Goal: Communication & Community: Answer question/provide support

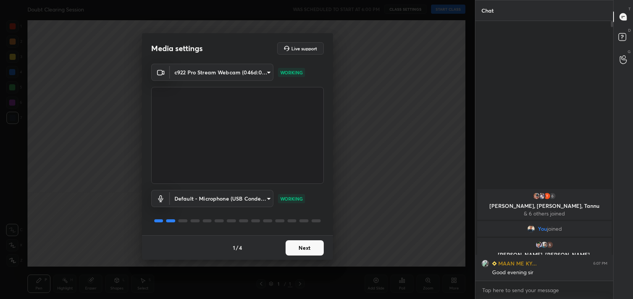
click at [315, 247] on button "Next" at bounding box center [305, 248] width 38 height 15
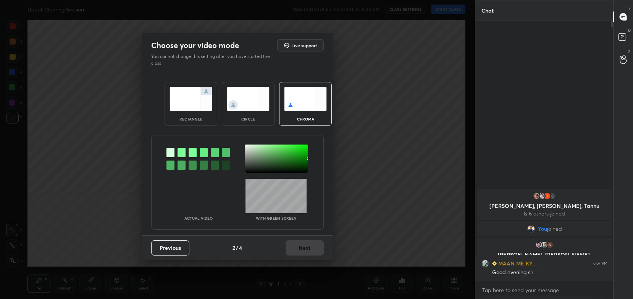
click at [201, 110] on img at bounding box center [191, 99] width 43 height 24
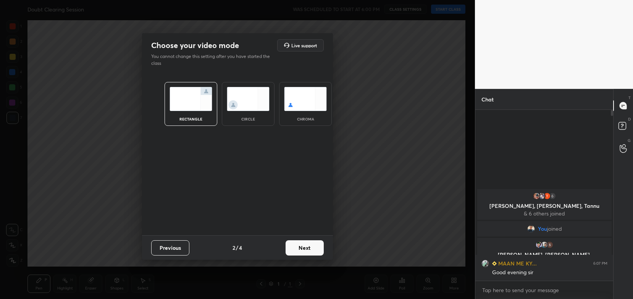
click at [315, 251] on button "Next" at bounding box center [305, 248] width 38 height 15
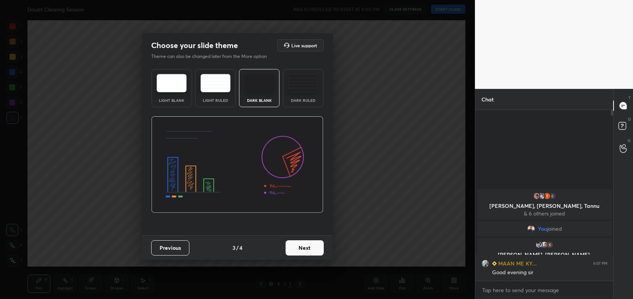
click at [319, 248] on button "Next" at bounding box center [305, 248] width 38 height 15
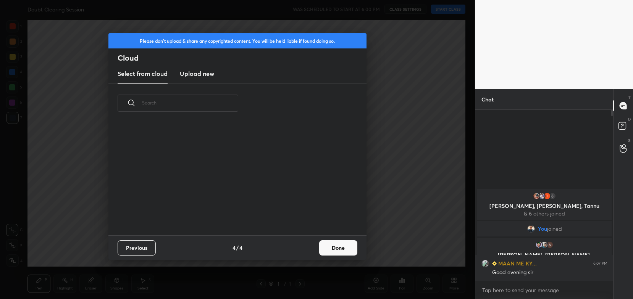
click at [327, 249] on button "Done" at bounding box center [338, 248] width 38 height 15
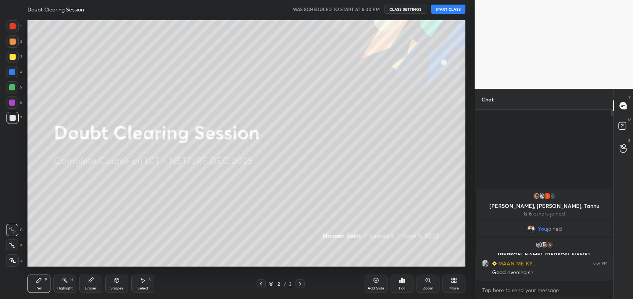
click at [457, 10] on button "START CLASS" at bounding box center [448, 9] width 34 height 9
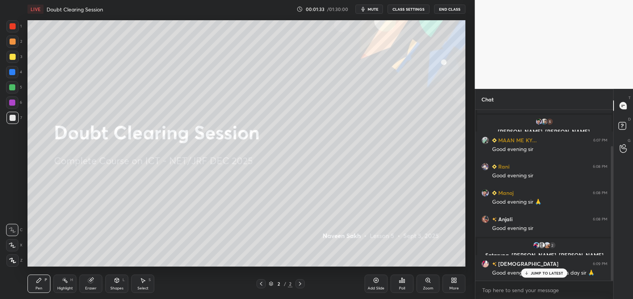
scroll to position [72, 0]
click at [543, 275] on p "JUMP TO LATEST" at bounding box center [547, 273] width 33 height 5
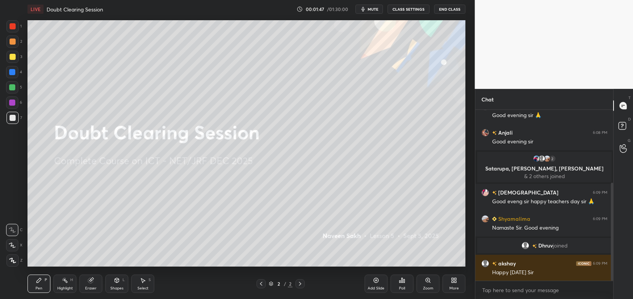
scroll to position [145, 0]
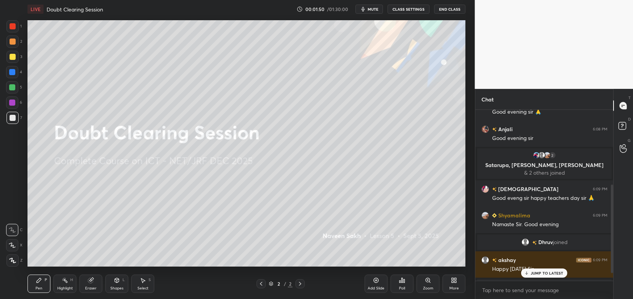
click at [370, 10] on span "mute" at bounding box center [373, 8] width 11 height 5
click at [377, 10] on span "unmute" at bounding box center [372, 8] width 16 height 5
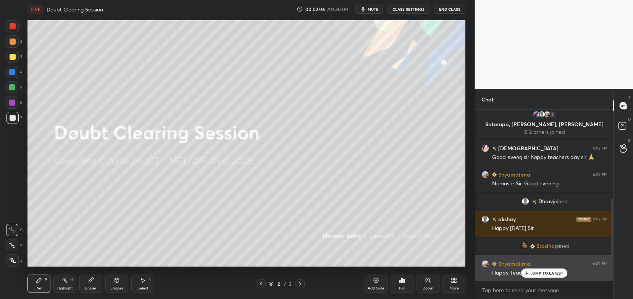
click at [529, 276] on icon at bounding box center [526, 273] width 5 height 5
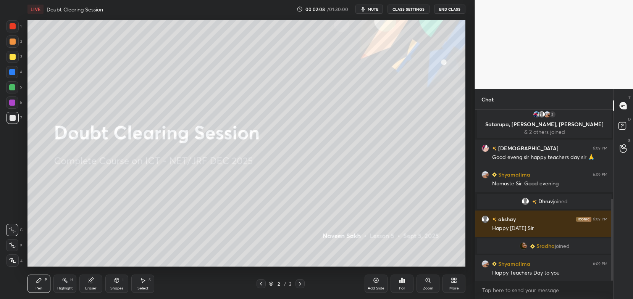
click at [17, 45] on div at bounding box center [12, 42] width 12 height 12
click at [11, 249] on div at bounding box center [12, 246] width 12 height 12
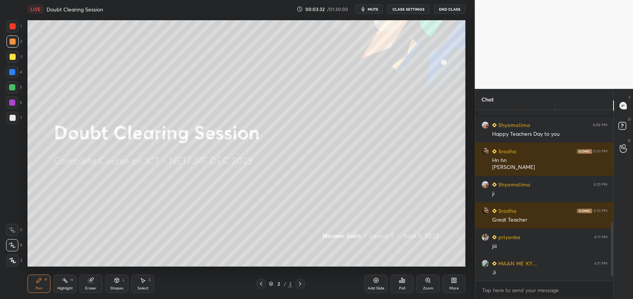
scroll to position [377, 0]
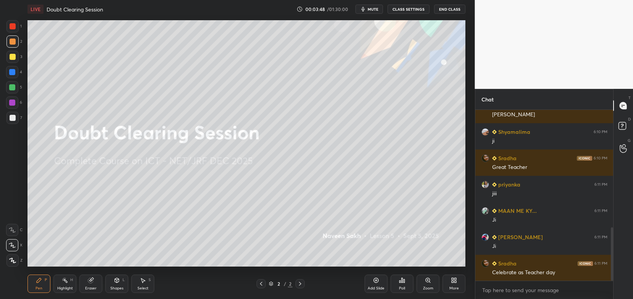
click at [457, 281] on icon at bounding box center [454, 281] width 6 height 6
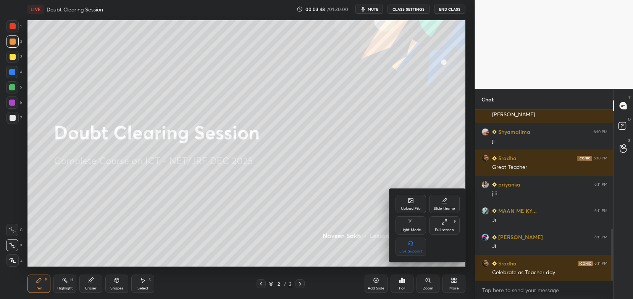
scroll to position [395, 0]
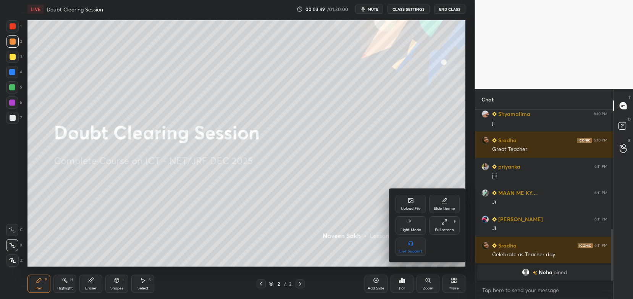
click at [414, 204] on div "Upload File" at bounding box center [411, 204] width 31 height 18
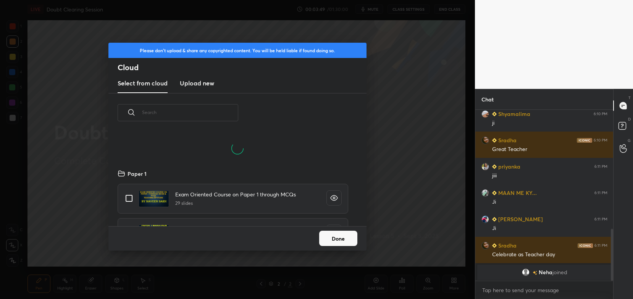
scroll to position [58, 245]
click at [212, 81] on h3 "Upload new" at bounding box center [197, 83] width 34 height 9
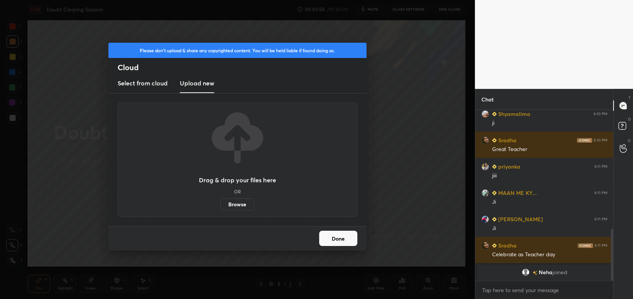
click at [235, 209] on label "Browse" at bounding box center [237, 205] width 34 height 12
click at [220, 209] on input "Browse" at bounding box center [220, 205] width 0 height 12
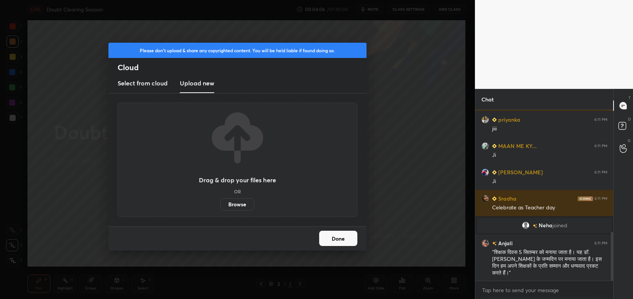
scroll to position [427, 0]
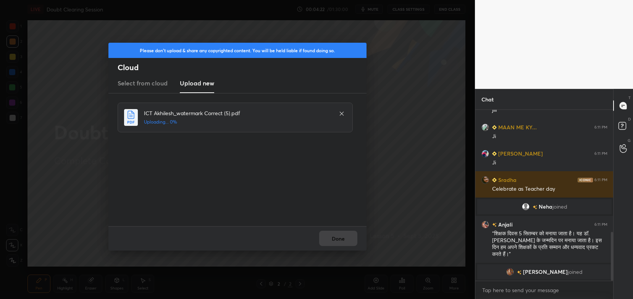
click at [344, 241] on div "Done" at bounding box center [237, 239] width 258 height 24
click at [342, 240] on div "Done" at bounding box center [237, 239] width 258 height 24
click at [340, 240] on button "Done" at bounding box center [338, 238] width 38 height 15
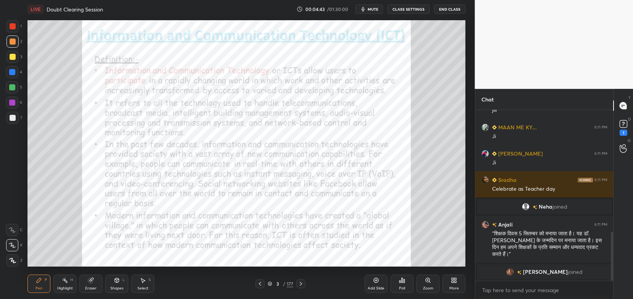
scroll to position [460, 0]
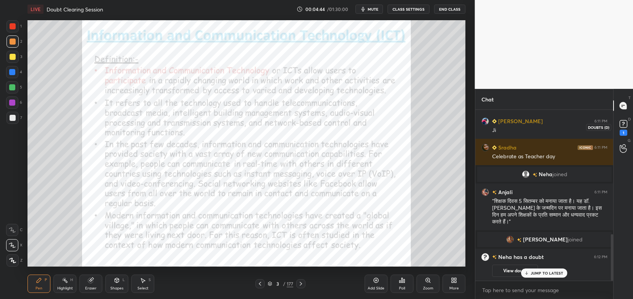
click at [623, 133] on div "1" at bounding box center [624, 133] width 8 height 6
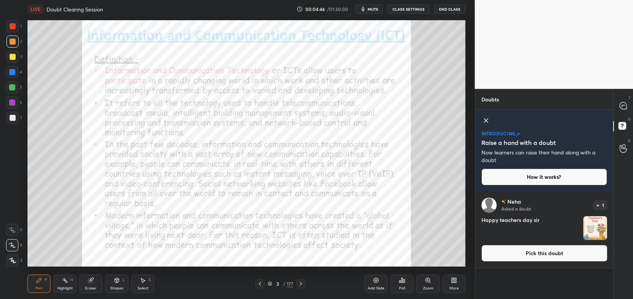
click at [556, 251] on button "Pick this doubt" at bounding box center [545, 253] width 126 height 17
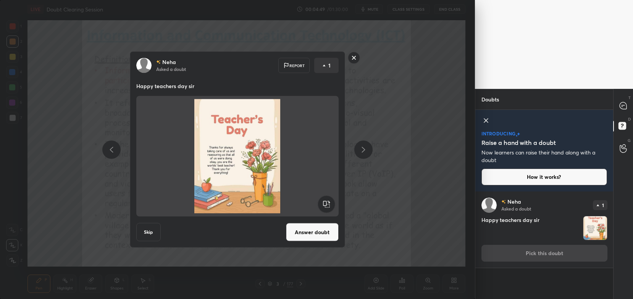
click at [354, 55] on rect at bounding box center [354, 58] width 12 height 12
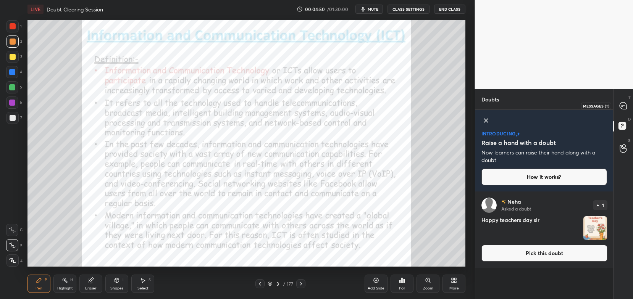
click at [629, 108] on div at bounding box center [623, 106] width 15 height 14
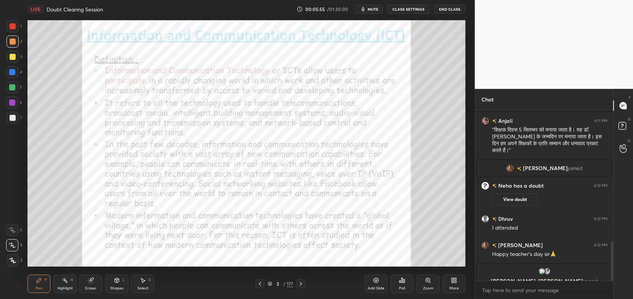
scroll to position [574, 0]
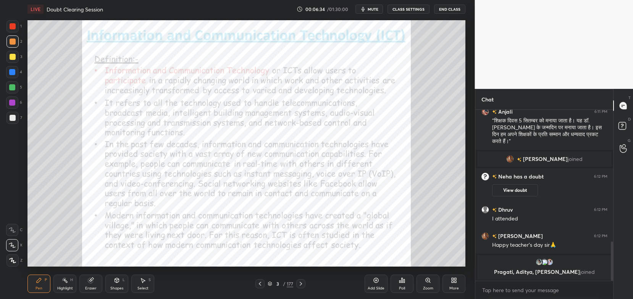
click at [453, 284] on icon at bounding box center [454, 281] width 6 height 6
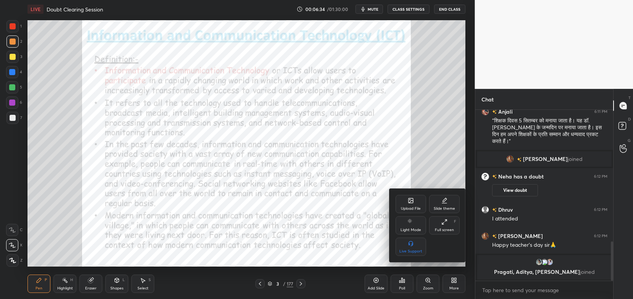
click at [411, 206] on div "Upload File" at bounding box center [411, 204] width 31 height 18
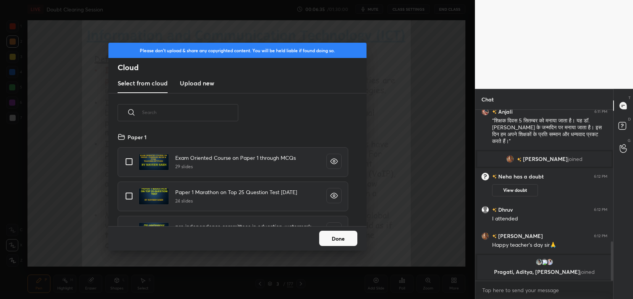
scroll to position [94, 245]
click at [202, 84] on h3 "Upload new" at bounding box center [197, 83] width 34 height 9
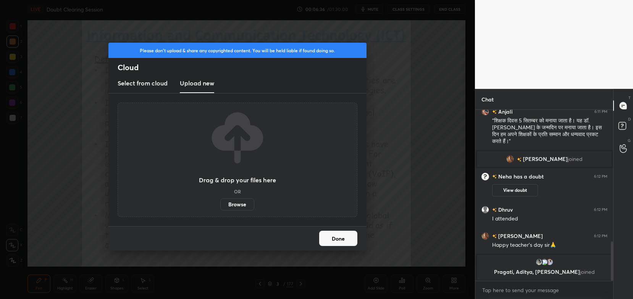
scroll to position [523, 0]
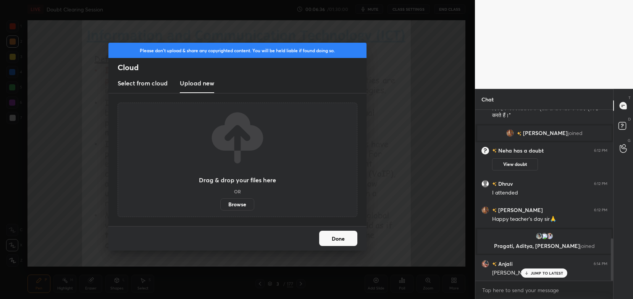
click at [237, 205] on label "Browse" at bounding box center [237, 205] width 34 height 12
click at [220, 205] on input "Browse" at bounding box center [220, 205] width 0 height 12
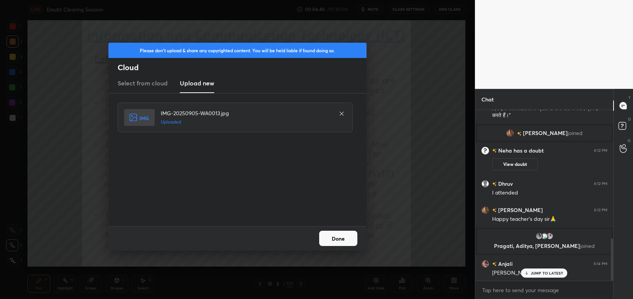
click at [343, 240] on button "Done" at bounding box center [338, 238] width 38 height 15
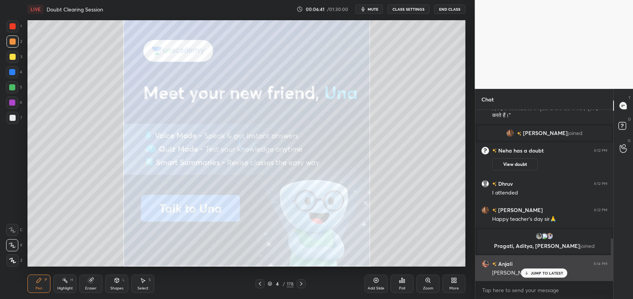
click at [544, 277] on div "JUMP TO LATEST" at bounding box center [544, 273] width 46 height 9
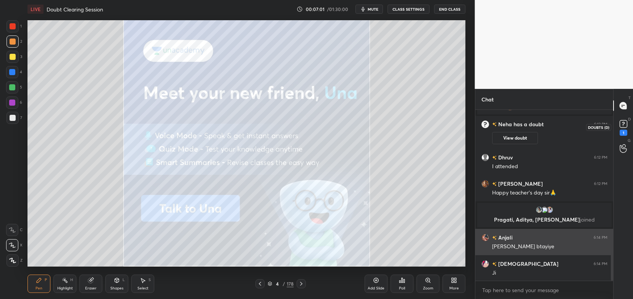
click at [625, 130] on div "1" at bounding box center [624, 133] width 8 height 6
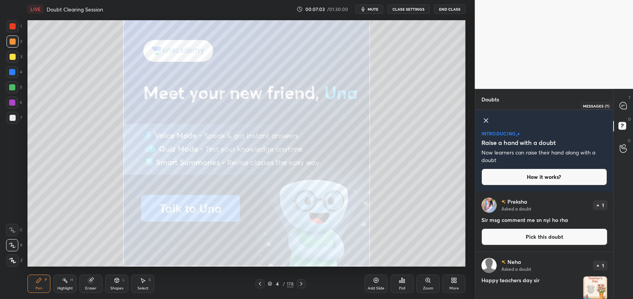
click at [623, 112] on div at bounding box center [623, 106] width 15 height 14
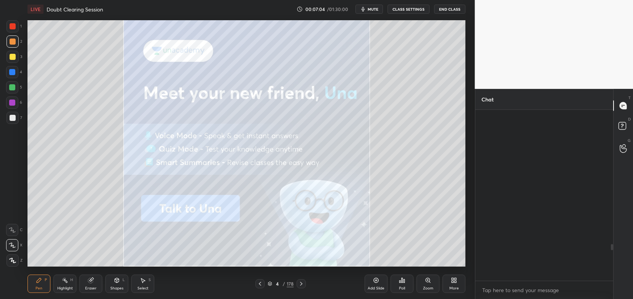
scroll to position [169, 136]
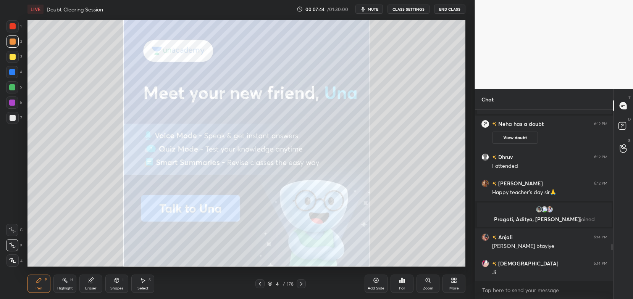
click at [96, 284] on div "Eraser" at bounding box center [90, 284] width 23 height 18
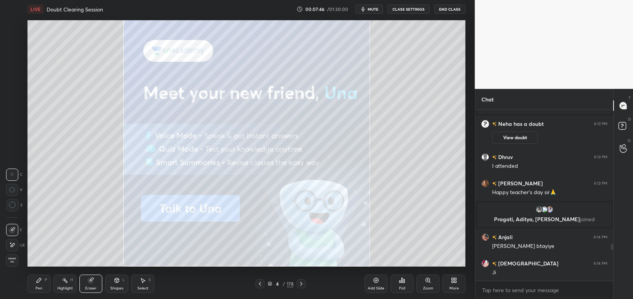
click at [11, 261] on span "Erase all" at bounding box center [11, 260] width 11 height 5
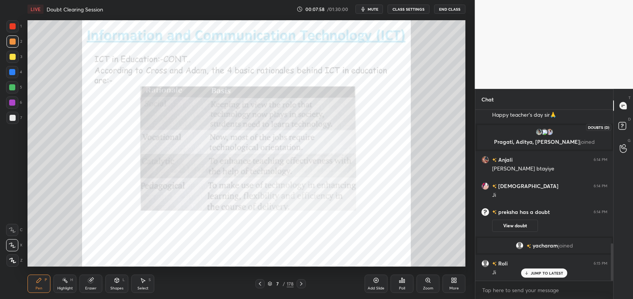
scroll to position [614, 0]
click at [620, 131] on icon at bounding box center [624, 127] width 14 height 14
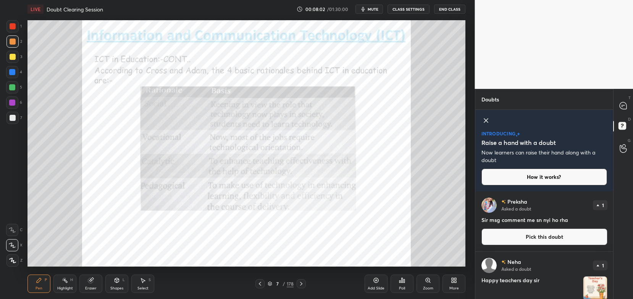
click at [486, 122] on icon at bounding box center [486, 120] width 9 height 9
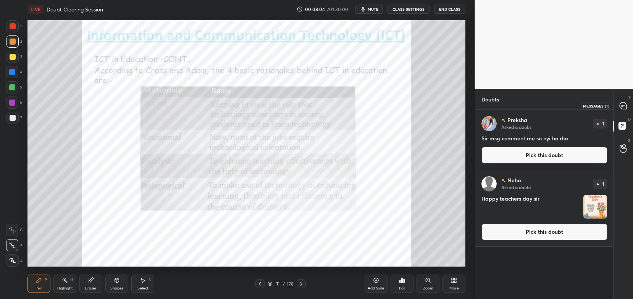
click at [620, 102] on icon at bounding box center [624, 106] width 8 height 8
type textarea "x"
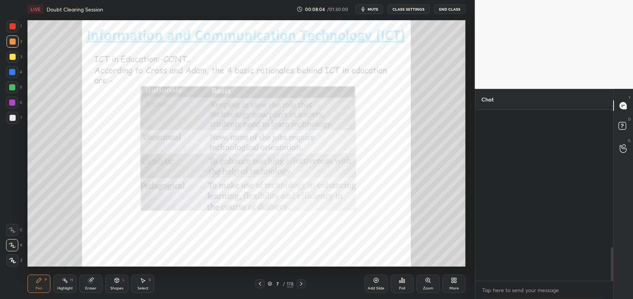
scroll to position [169, 136]
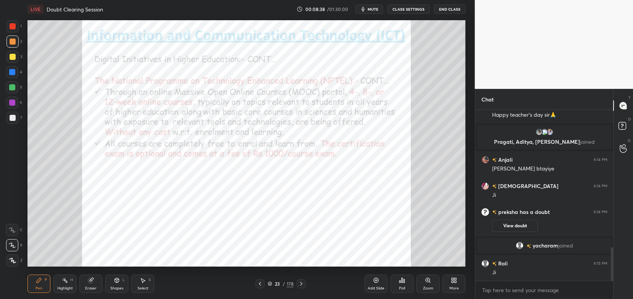
click at [268, 284] on icon at bounding box center [270, 284] width 5 height 5
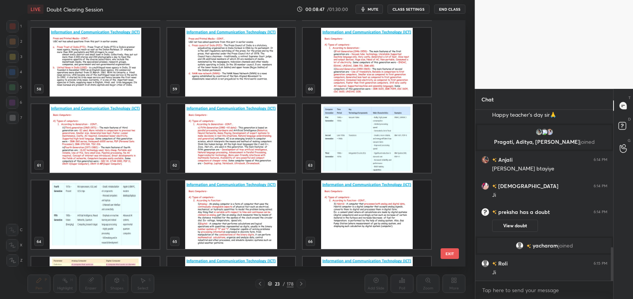
scroll to position [1449, 0]
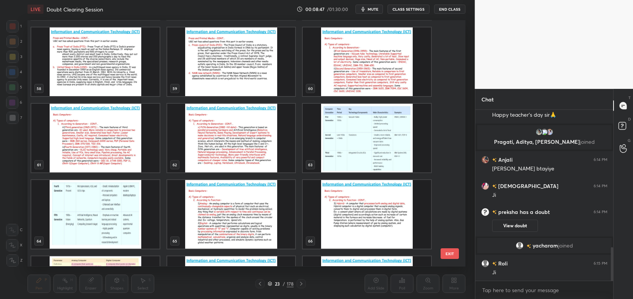
click at [342, 143] on img "grid" at bounding box center [367, 138] width 128 height 69
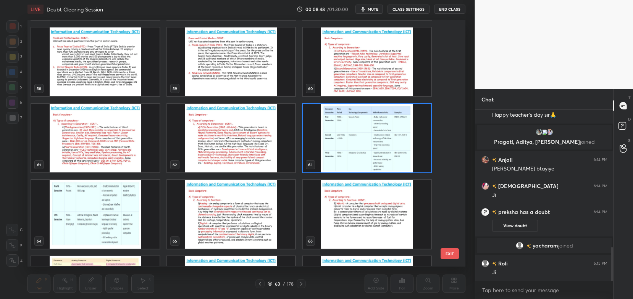
click at [342, 143] on img "grid" at bounding box center [367, 138] width 128 height 69
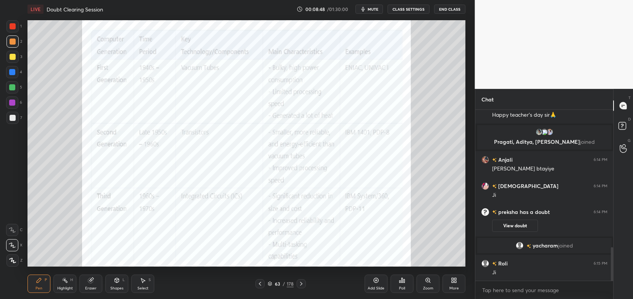
click at [342, 143] on img "grid" at bounding box center [367, 138] width 128 height 69
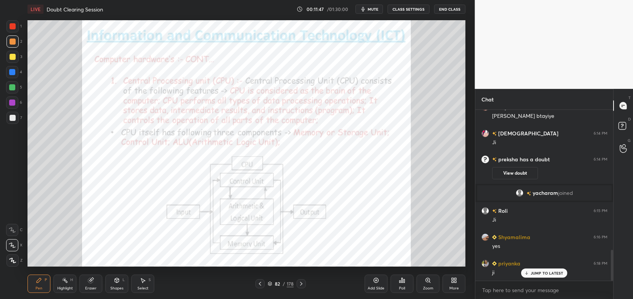
scroll to position [775, 0]
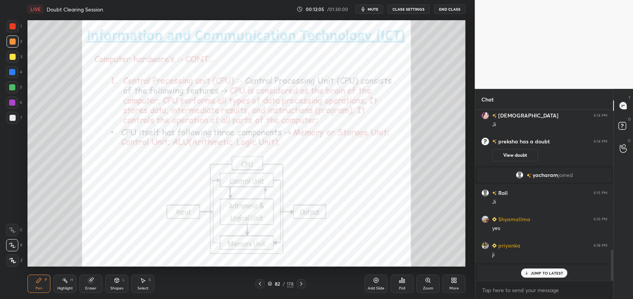
click at [303, 284] on icon at bounding box center [301, 284] width 6 height 6
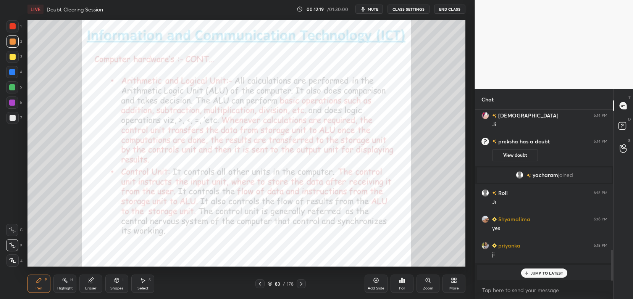
click at [532, 275] on p "JUMP TO LATEST" at bounding box center [547, 273] width 33 height 5
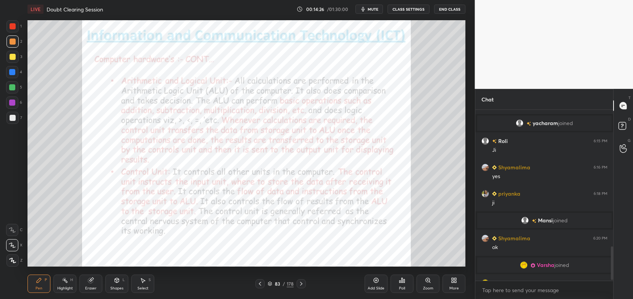
scroll to position [706, 0]
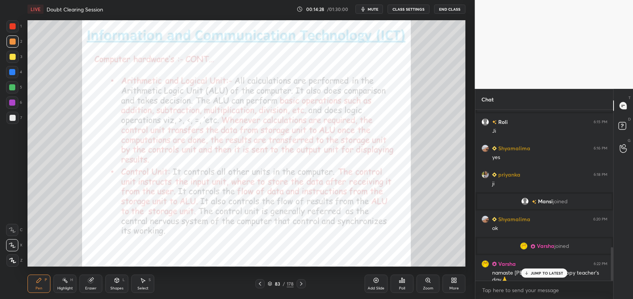
click at [531, 274] on p "JUMP TO LATEST" at bounding box center [547, 273] width 33 height 5
click at [260, 285] on icon at bounding box center [260, 284] width 2 height 4
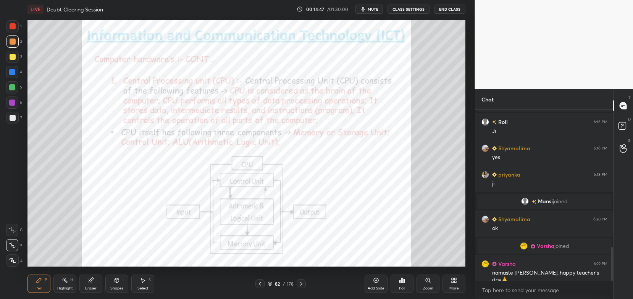
click at [302, 286] on icon at bounding box center [301, 284] width 6 height 6
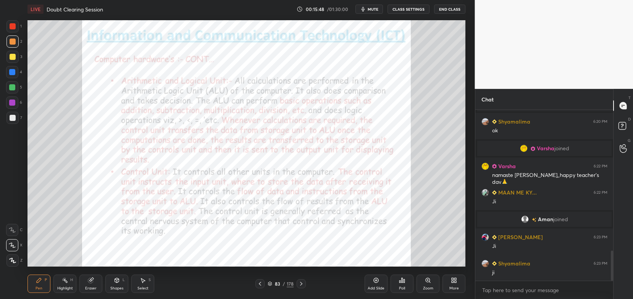
scroll to position [830, 0]
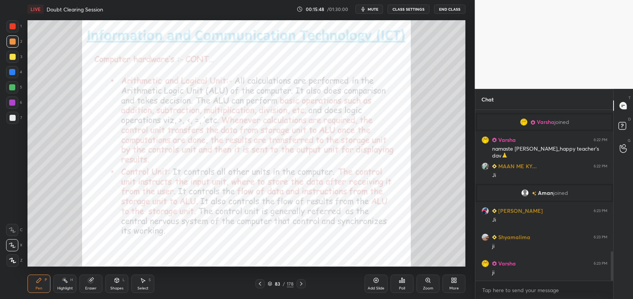
click at [259, 284] on icon at bounding box center [260, 284] width 6 height 6
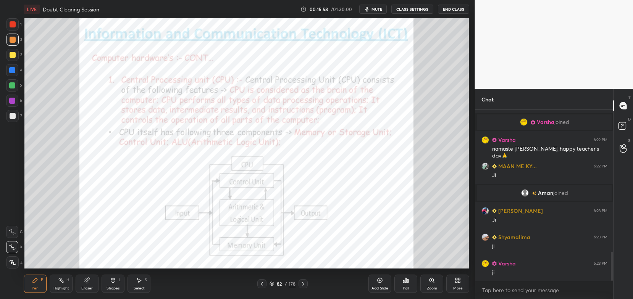
scroll to position [37949, 37756]
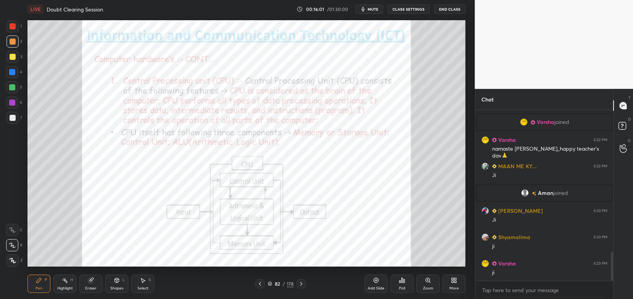
click at [89, 290] on div "Eraser" at bounding box center [90, 289] width 11 height 4
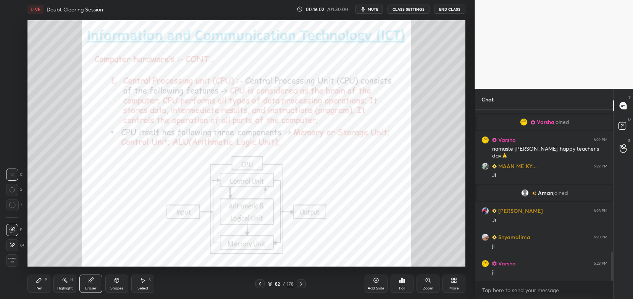
click at [14, 259] on span "Erase all" at bounding box center [11, 260] width 11 height 5
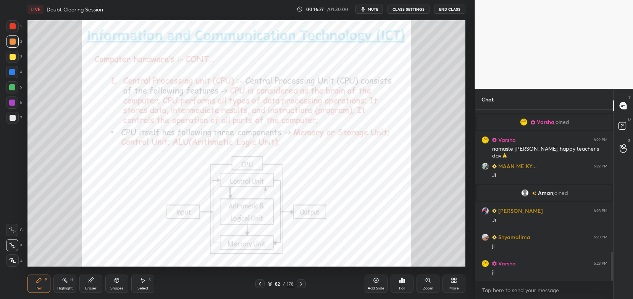
click at [96, 287] on div "Eraser" at bounding box center [90, 289] width 11 height 4
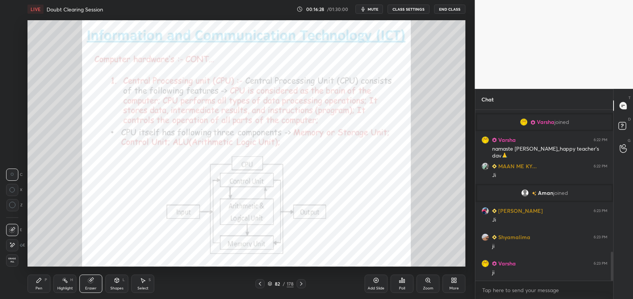
click at [11, 263] on span "Erase all" at bounding box center [11, 260] width 11 height 5
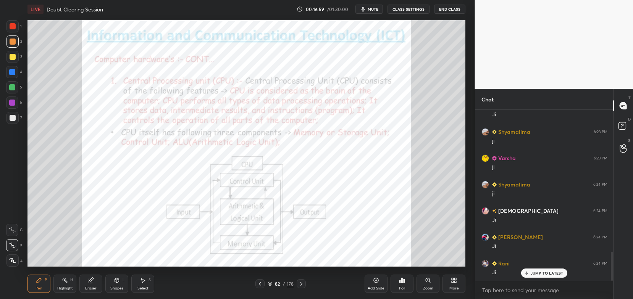
scroll to position [838, 0]
click at [14, 30] on div at bounding box center [12, 26] width 12 height 12
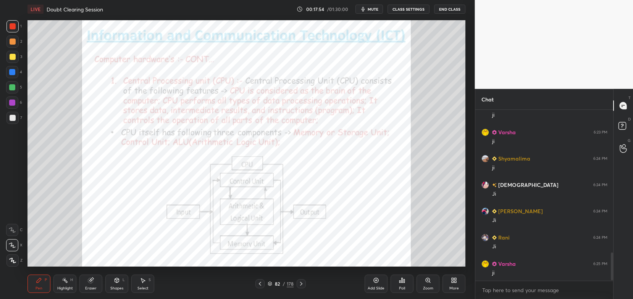
scroll to position [891, 0]
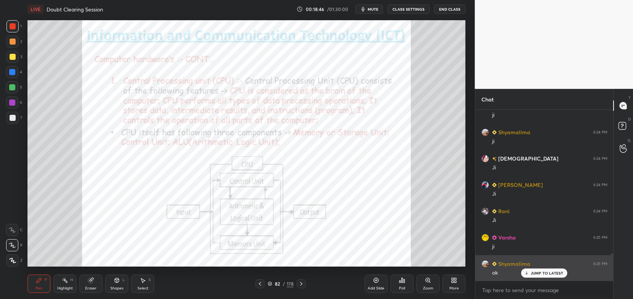
click at [527, 273] on icon at bounding box center [526, 273] width 5 height 5
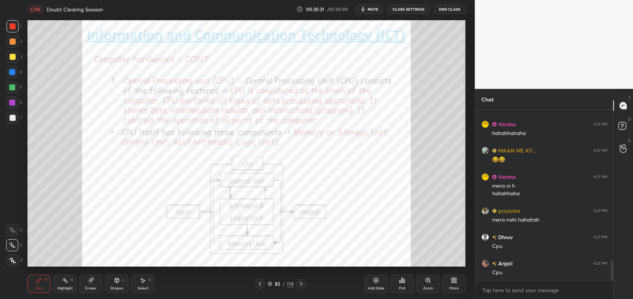
scroll to position [1327, 0]
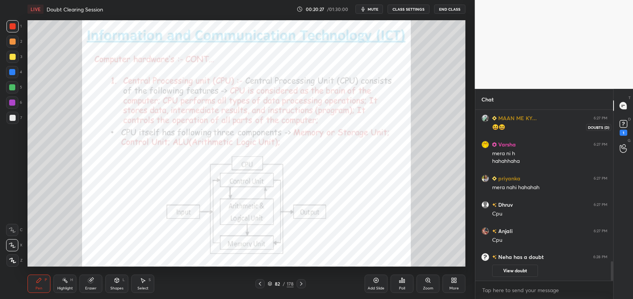
click at [624, 124] on icon at bounding box center [623, 123] width 3 height 3
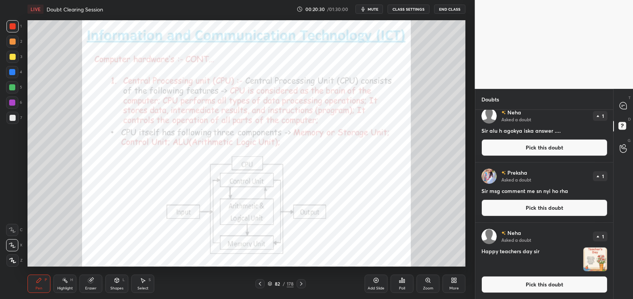
scroll to position [0, 0]
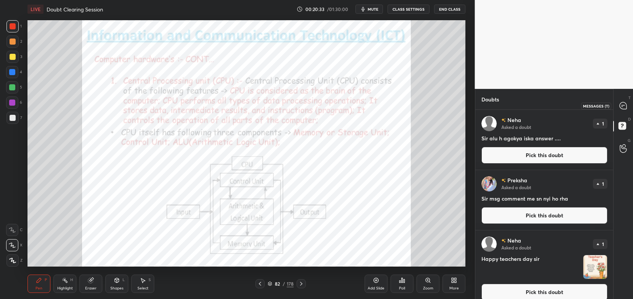
click at [630, 107] on div at bounding box center [623, 106] width 15 height 14
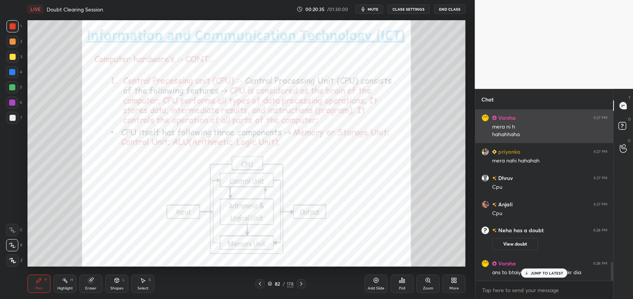
scroll to position [1382, 0]
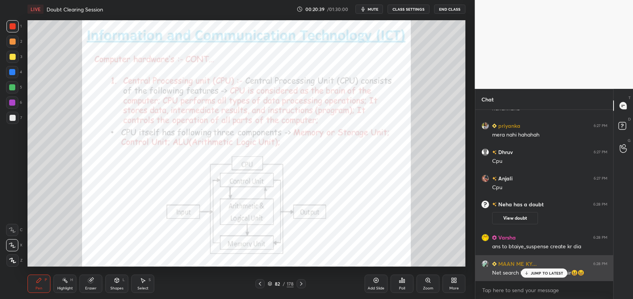
click at [529, 273] on icon at bounding box center [526, 273] width 5 height 5
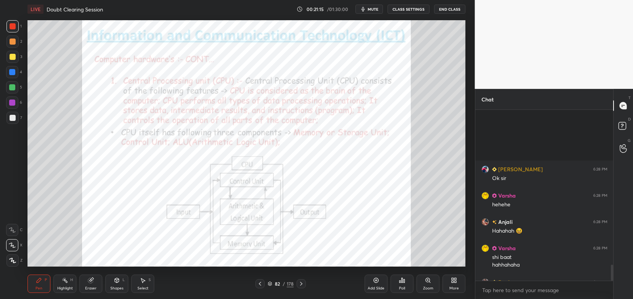
scroll to position [169, 136]
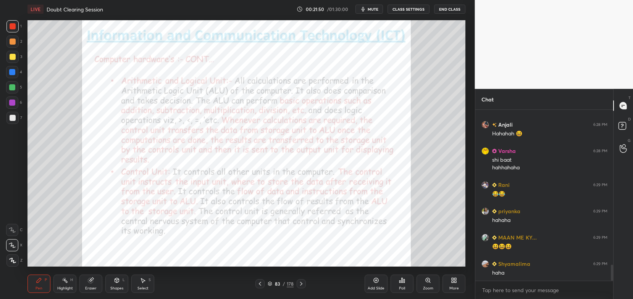
click at [300, 288] on div at bounding box center [301, 284] width 9 height 9
click at [272, 283] on icon at bounding box center [270, 284] width 5 height 5
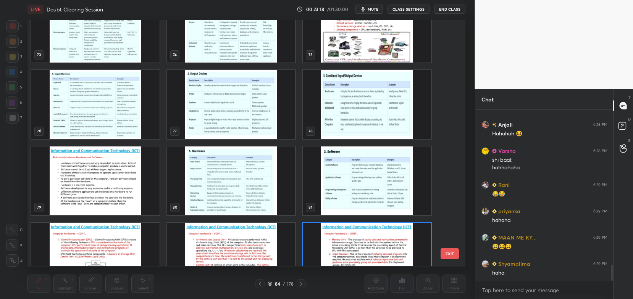
scroll to position [1859, 0]
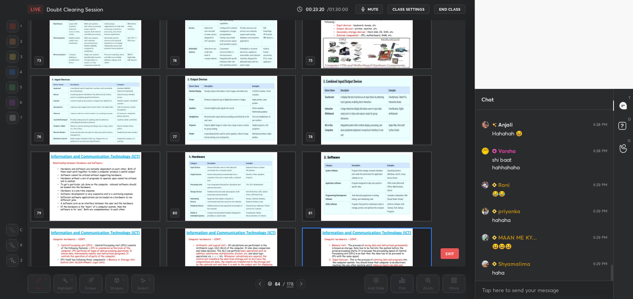
click at [351, 102] on img "grid" at bounding box center [367, 110] width 128 height 69
click at [350, 104] on img "grid" at bounding box center [367, 110] width 128 height 69
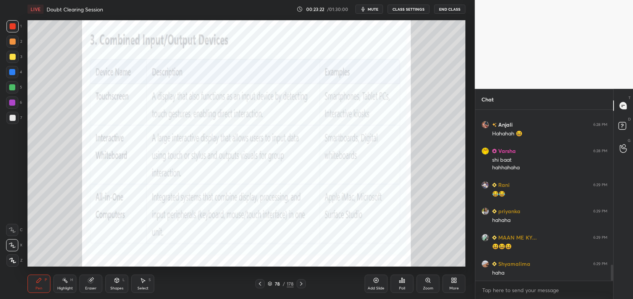
click at [257, 284] on icon at bounding box center [260, 284] width 6 height 6
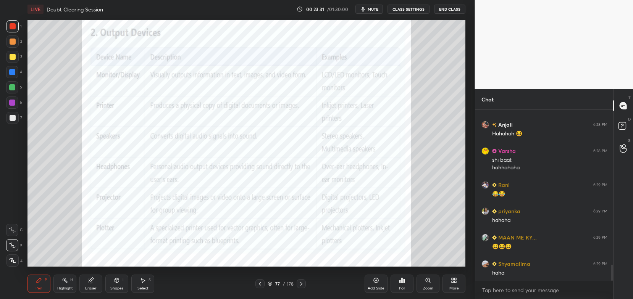
click at [91, 284] on div "Eraser" at bounding box center [90, 284] width 23 height 18
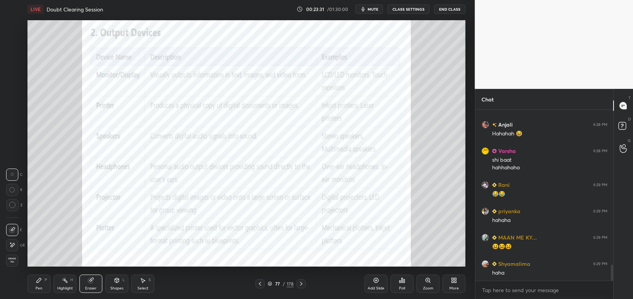
click at [12, 260] on span "Erase all" at bounding box center [11, 260] width 11 height 5
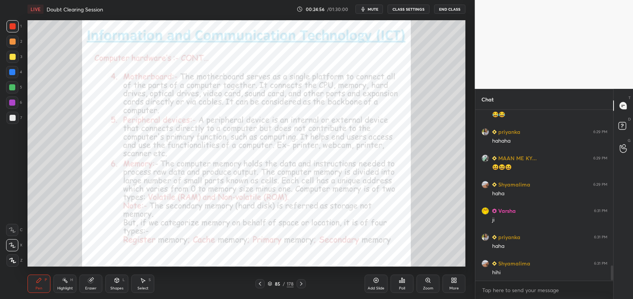
scroll to position [1785, 0]
click at [269, 284] on icon at bounding box center [270, 283] width 4 height 2
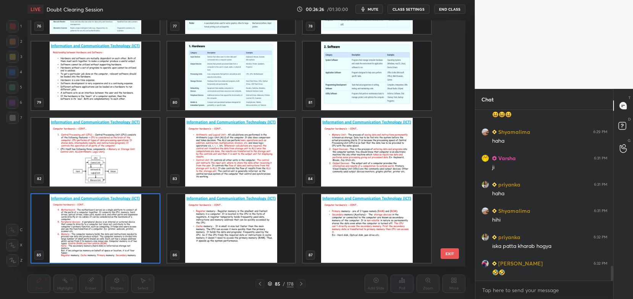
scroll to position [1811, 0]
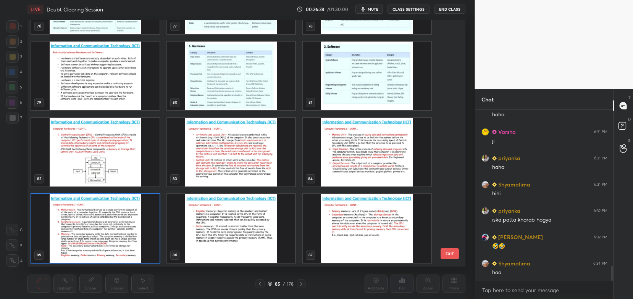
click at [263, 226] on img "grid" at bounding box center [231, 228] width 128 height 69
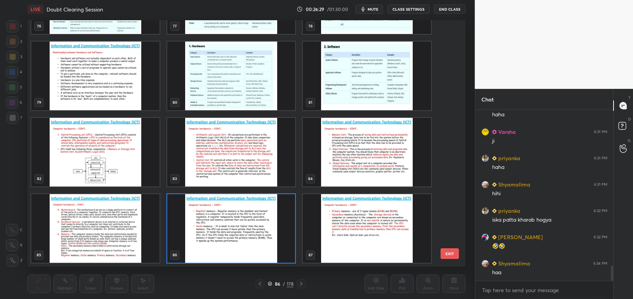
click at [264, 224] on img "grid" at bounding box center [231, 228] width 128 height 69
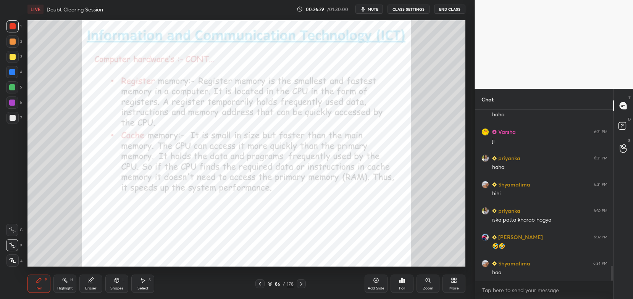
click at [265, 224] on img "grid" at bounding box center [231, 228] width 128 height 69
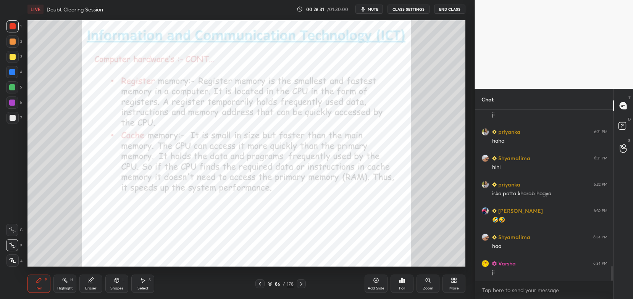
click at [301, 282] on icon at bounding box center [301, 284] width 6 height 6
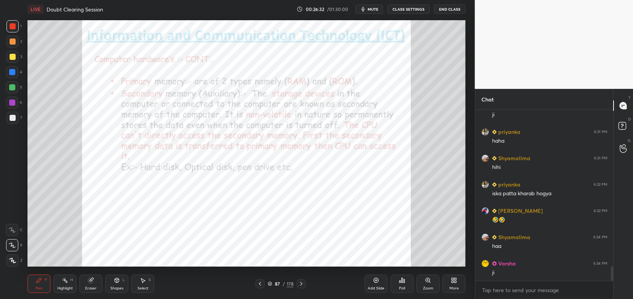
scroll to position [1864, 0]
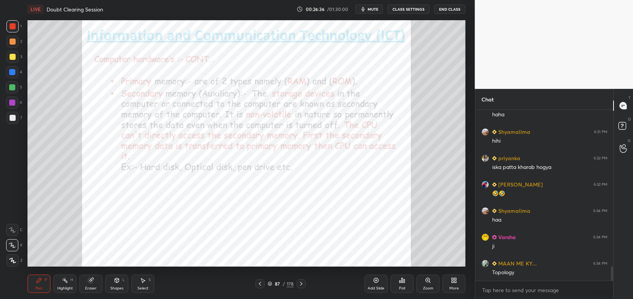
click at [260, 282] on icon at bounding box center [260, 284] width 6 height 6
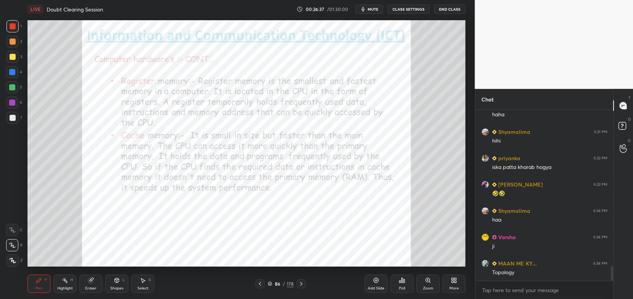
click at [262, 279] on div "Pen P Highlight H Eraser Shapes L Select S 86 / 178 Add Slide Poll Zoom More" at bounding box center [247, 284] width 438 height 31
click at [262, 282] on icon at bounding box center [260, 284] width 6 height 6
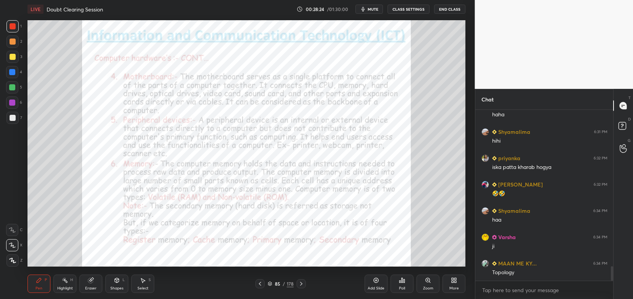
click at [427, 284] on icon at bounding box center [428, 281] width 6 height 6
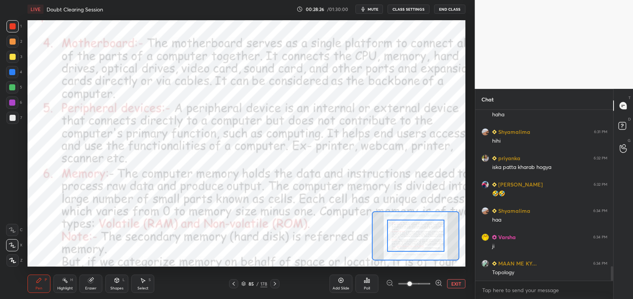
click at [452, 283] on button "EXIT" at bounding box center [456, 284] width 18 height 9
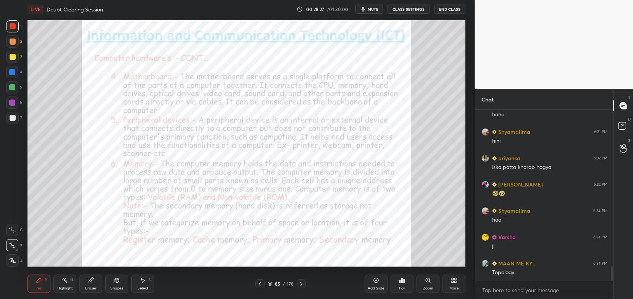
click at [377, 289] on div "Add Slide" at bounding box center [376, 289] width 17 height 4
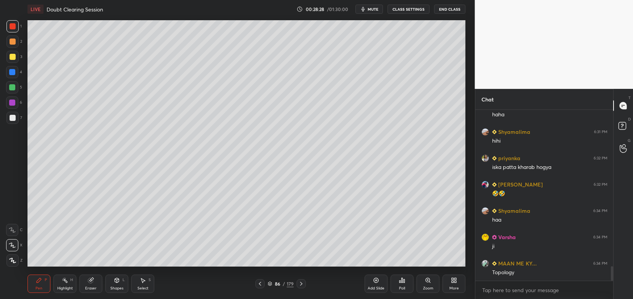
click at [118, 288] on div "Shapes" at bounding box center [116, 289] width 13 height 4
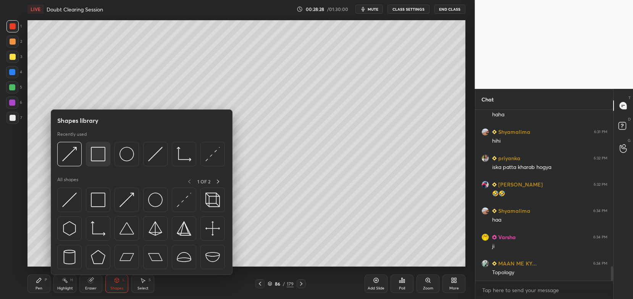
click at [93, 154] on img at bounding box center [98, 154] width 15 height 15
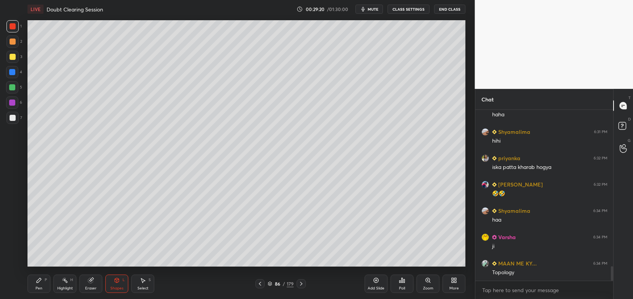
scroll to position [1891, 0]
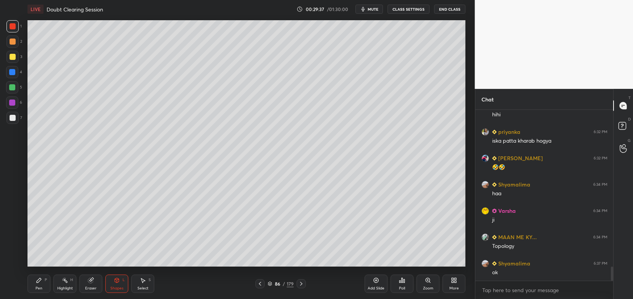
click at [66, 285] on div "Highlight H" at bounding box center [64, 284] width 23 height 18
click at [86, 283] on div "Eraser" at bounding box center [90, 284] width 23 height 18
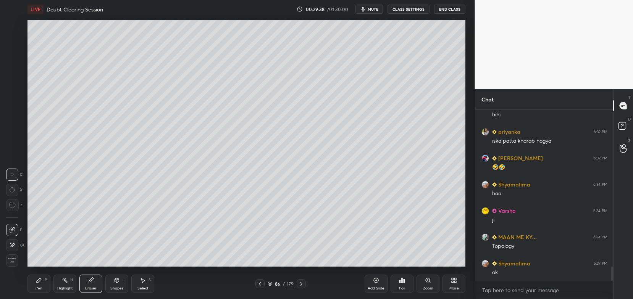
click at [8, 262] on span "Erase all" at bounding box center [11, 260] width 11 height 5
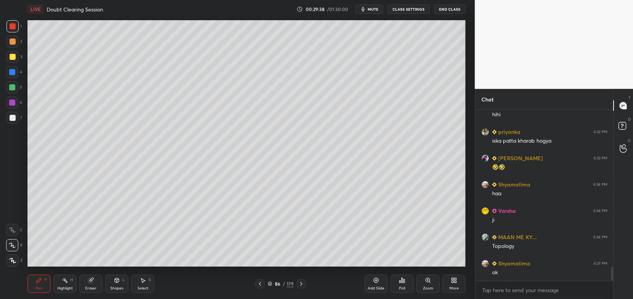
click at [34, 282] on div "Pen P" at bounding box center [39, 284] width 23 height 18
click at [262, 283] on icon at bounding box center [260, 284] width 6 height 6
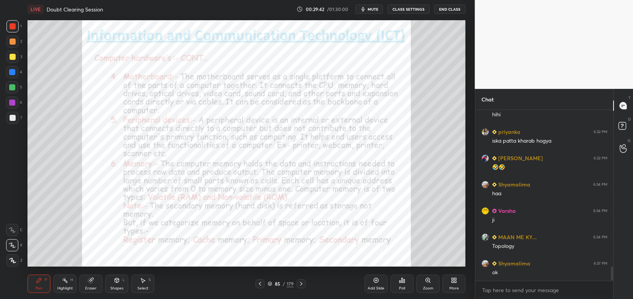
scroll to position [1923, 0]
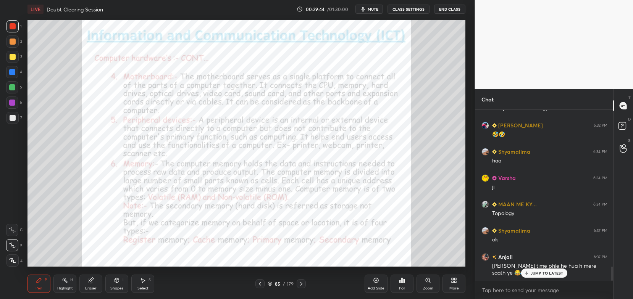
click at [553, 275] on p "JUMP TO LATEST" at bounding box center [547, 273] width 33 height 5
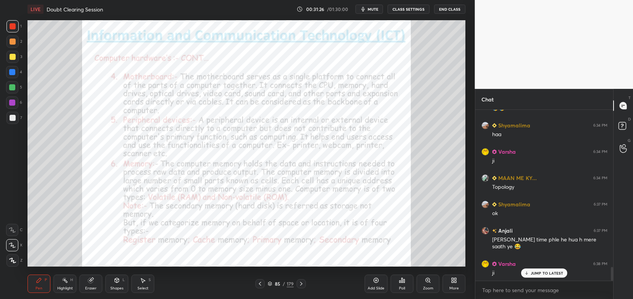
click at [269, 285] on icon at bounding box center [270, 284] width 4 height 1
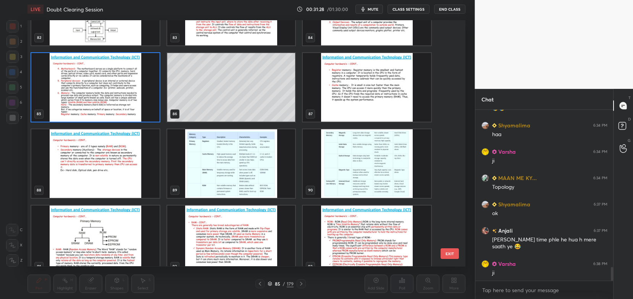
scroll to position [1976, 0]
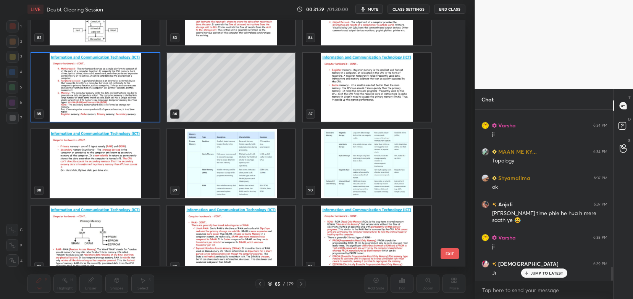
click at [279, 163] on img "grid" at bounding box center [231, 163] width 128 height 69
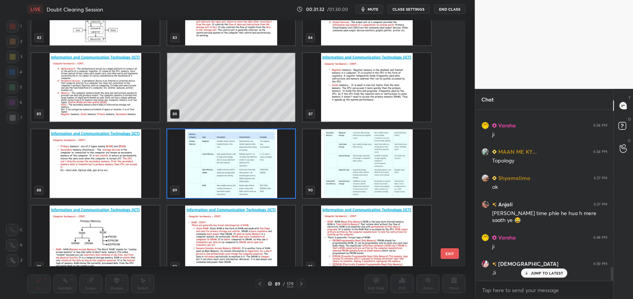
click at [144, 94] on img "grid" at bounding box center [95, 87] width 128 height 69
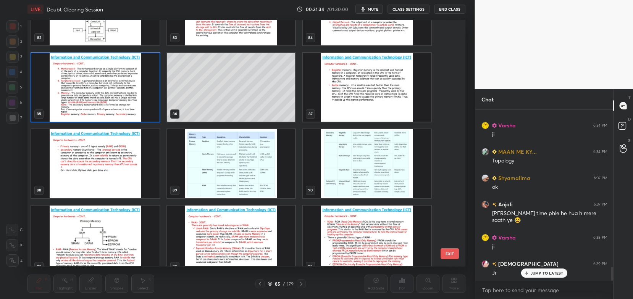
click at [141, 88] on img "grid" at bounding box center [95, 87] width 128 height 69
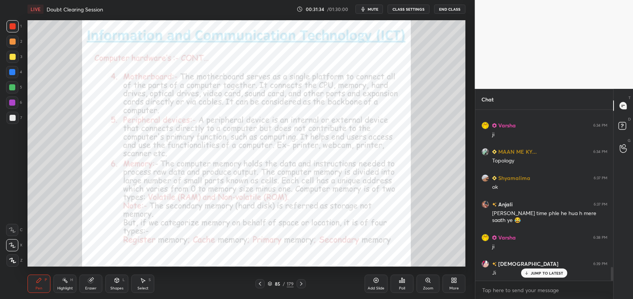
click at [146, 86] on img "grid" at bounding box center [95, 87] width 128 height 69
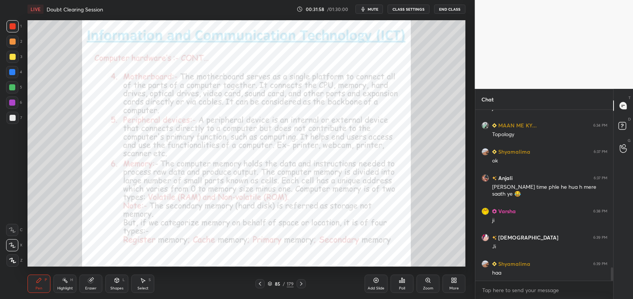
scroll to position [2029, 0]
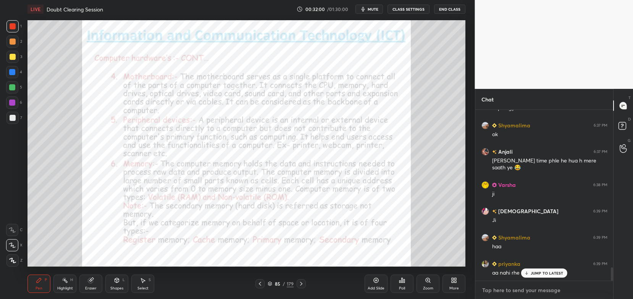
click at [540, 287] on textarea at bounding box center [545, 291] width 126 height 12
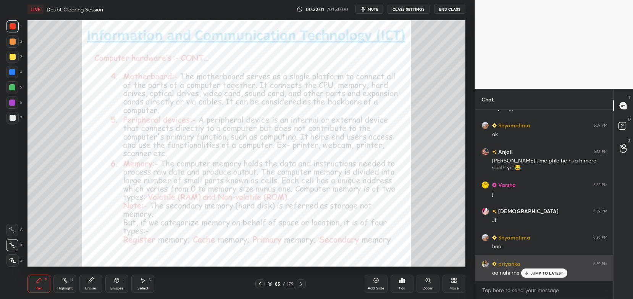
click at [533, 274] on p "JUMP TO LATEST" at bounding box center [547, 273] width 33 height 5
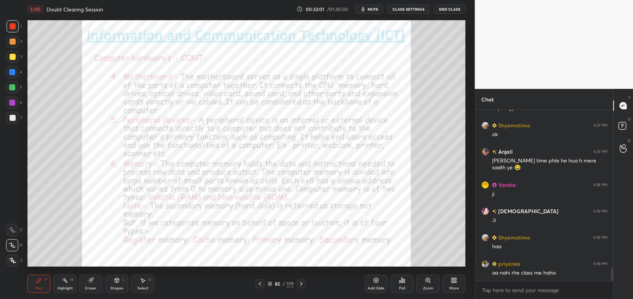
click at [467, 248] on div "Setting up your live class Poll for secs No correct answer Start poll" at bounding box center [246, 143] width 445 height 251
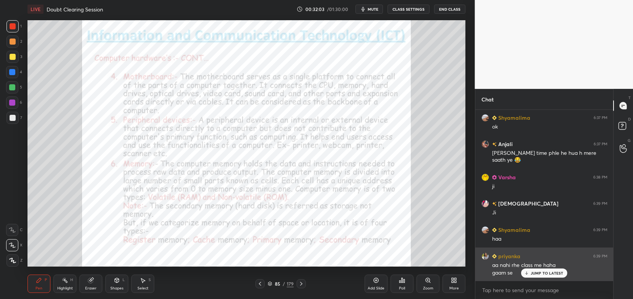
click at [532, 275] on p "JUMP TO LATEST" at bounding box center [547, 273] width 33 height 5
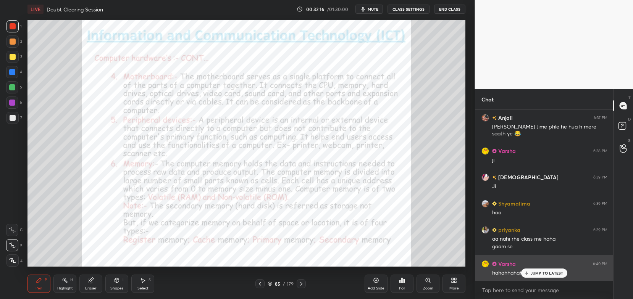
click at [536, 274] on p "JUMP TO LATEST" at bounding box center [547, 273] width 33 height 5
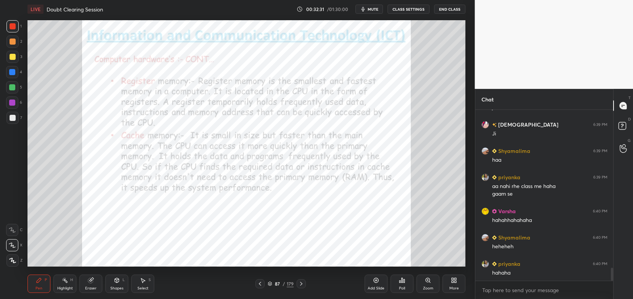
scroll to position [2142, 0]
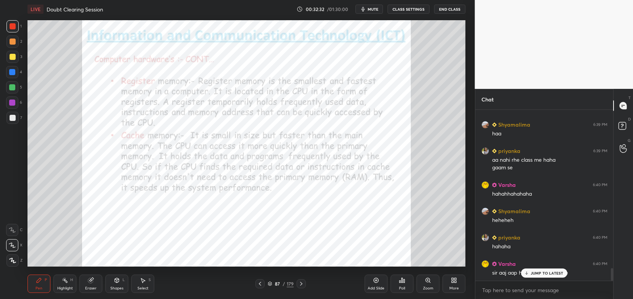
click at [271, 287] on icon at bounding box center [270, 284] width 5 height 5
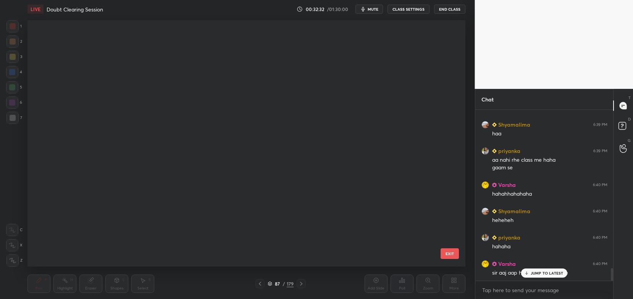
scroll to position [244, 434]
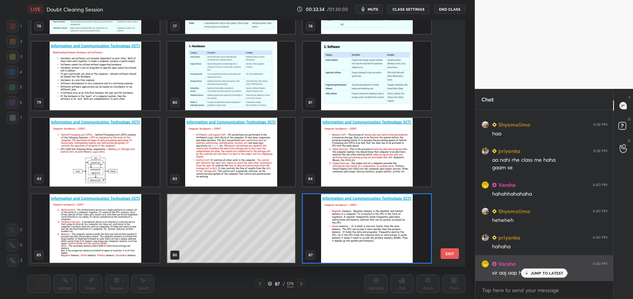
click at [536, 274] on p "JUMP TO LATEST" at bounding box center [547, 273] width 33 height 5
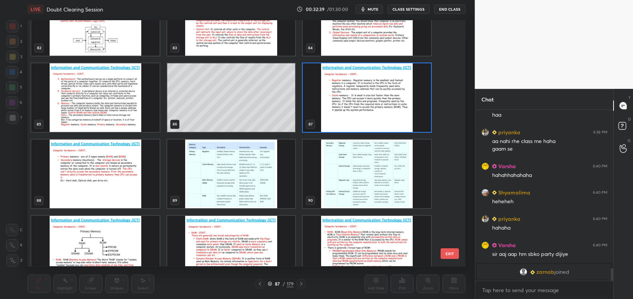
scroll to position [2101, 0]
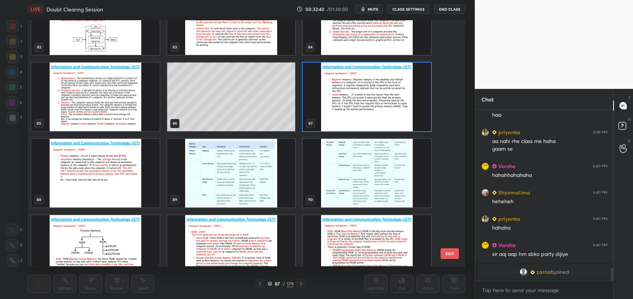
click at [275, 177] on img "grid" at bounding box center [231, 173] width 128 height 69
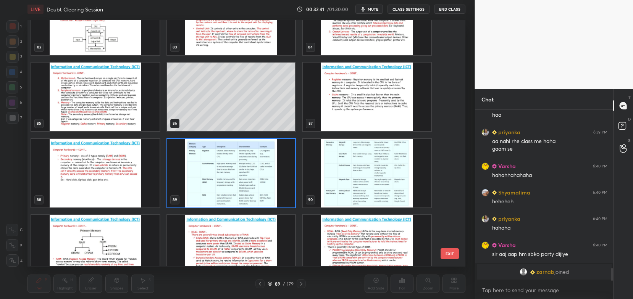
click at [284, 173] on img "grid" at bounding box center [231, 173] width 128 height 69
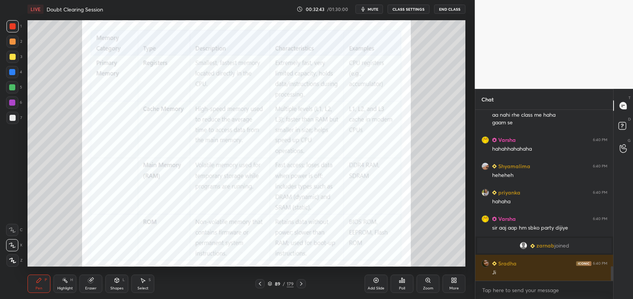
scroll to position [1833, 0]
click at [261, 283] on icon at bounding box center [260, 284] width 6 height 6
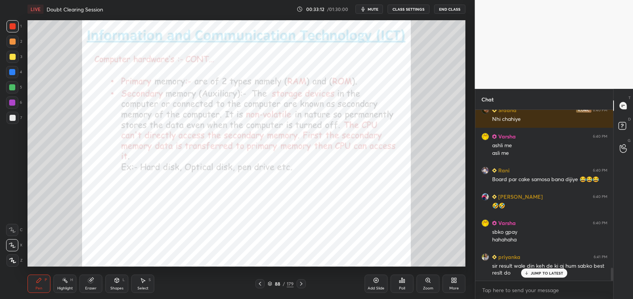
scroll to position [2118, 0]
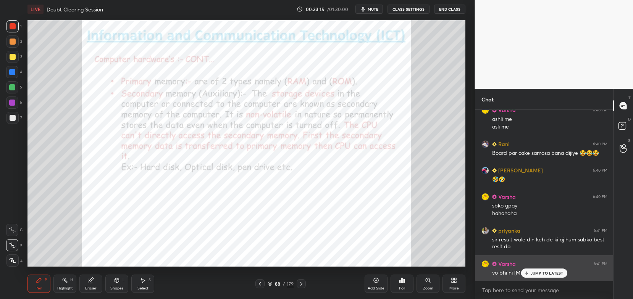
click at [536, 276] on p "JUMP TO LATEST" at bounding box center [547, 273] width 33 height 5
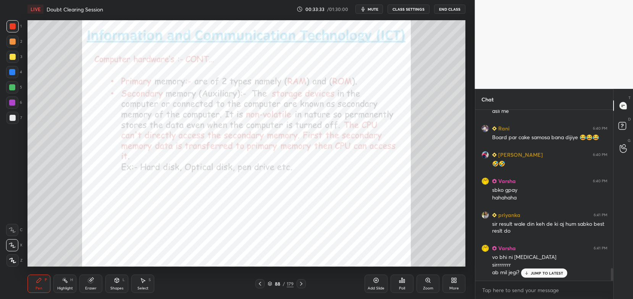
scroll to position [2174, 0]
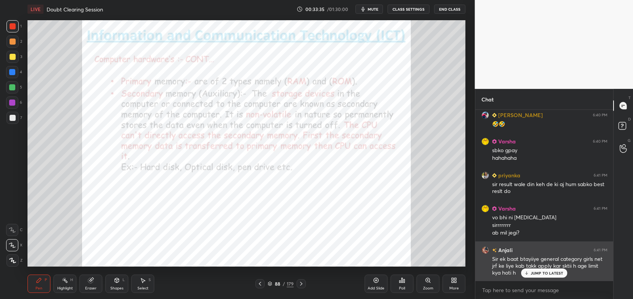
click at [537, 272] on p "JUMP TO LATEST" at bounding box center [547, 273] width 33 height 5
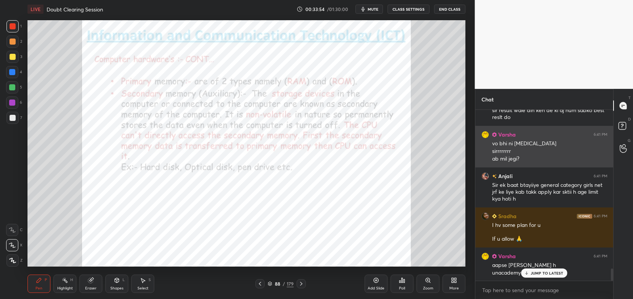
scroll to position [2274, 0]
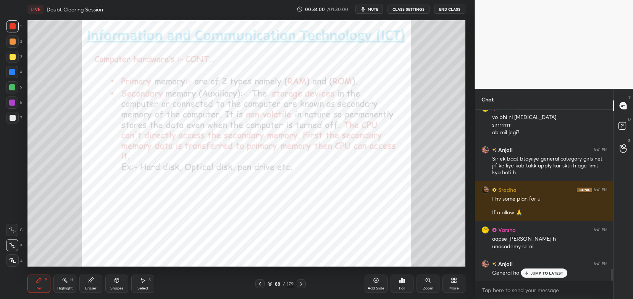
click at [541, 277] on div "JUMP TO LATEST" at bounding box center [544, 273] width 46 height 9
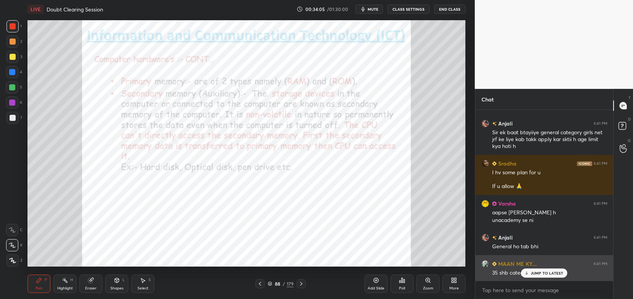
click at [547, 276] on p "JUMP TO LATEST" at bounding box center [547, 273] width 33 height 5
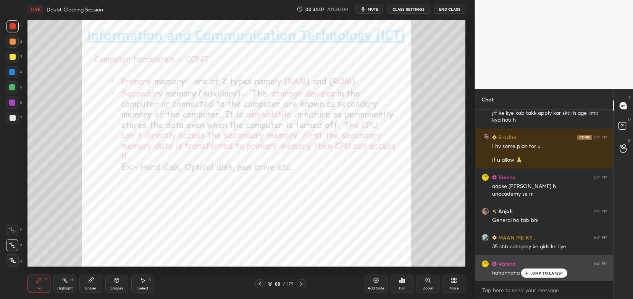
click at [550, 274] on p "JUMP TO LATEST" at bounding box center [547, 273] width 33 height 5
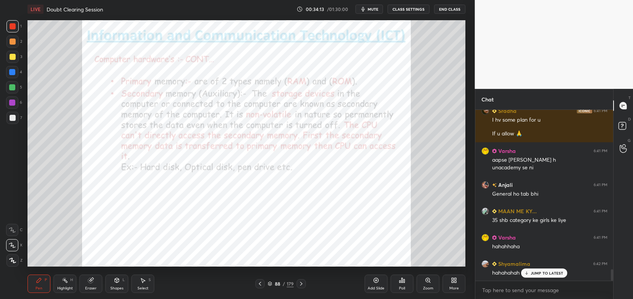
scroll to position [2379, 0]
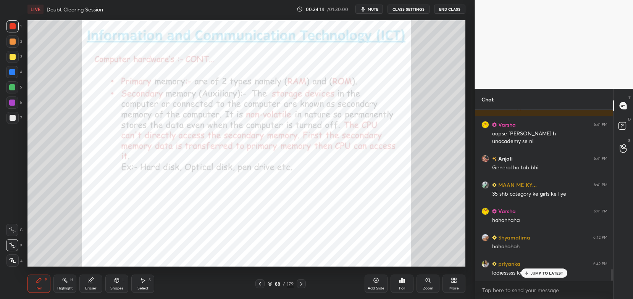
click at [528, 276] on icon at bounding box center [526, 273] width 5 height 5
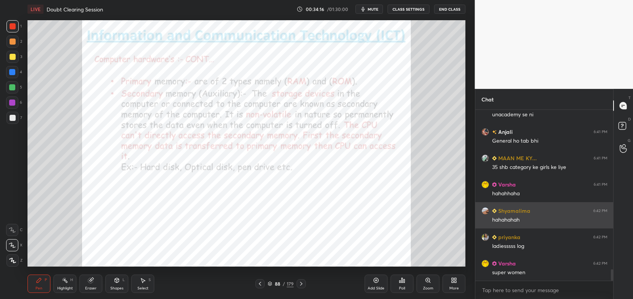
scroll to position [2433, 0]
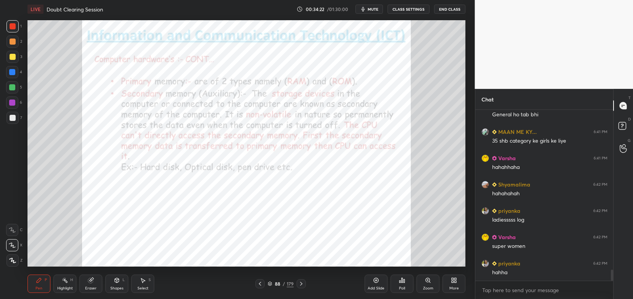
click at [262, 281] on icon at bounding box center [260, 284] width 6 height 6
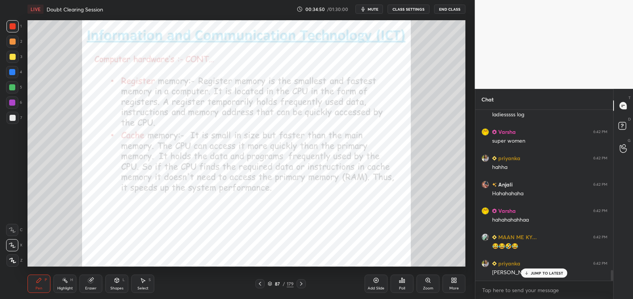
scroll to position [2556, 0]
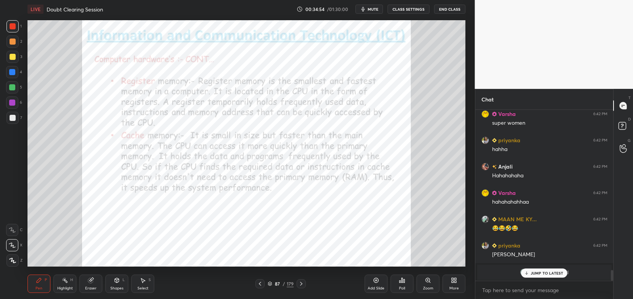
click at [532, 272] on p "JUMP TO LATEST" at bounding box center [547, 273] width 33 height 5
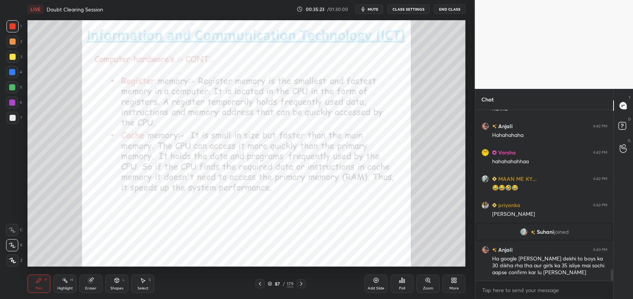
scroll to position [2371, 0]
click at [261, 286] on icon at bounding box center [260, 284] width 6 height 6
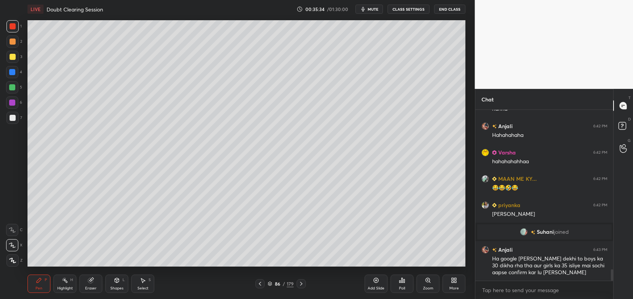
click at [259, 286] on icon at bounding box center [260, 284] width 6 height 6
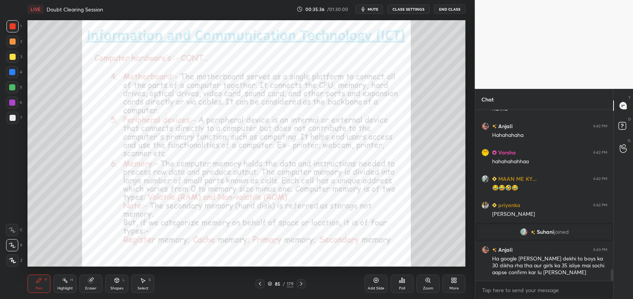
click at [89, 288] on div "Eraser" at bounding box center [90, 289] width 11 height 4
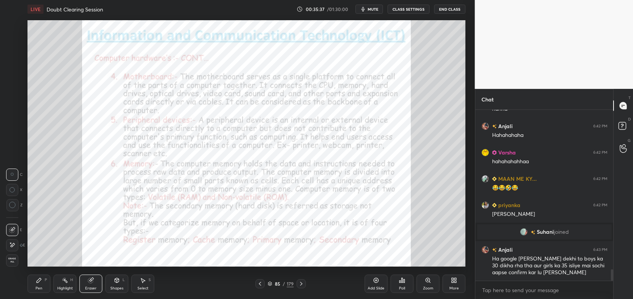
click at [13, 260] on span "Erase all" at bounding box center [11, 260] width 11 height 5
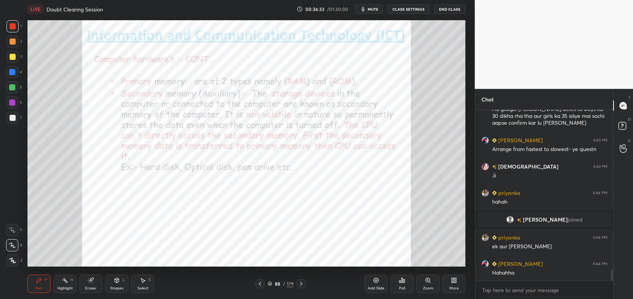
scroll to position [2454, 0]
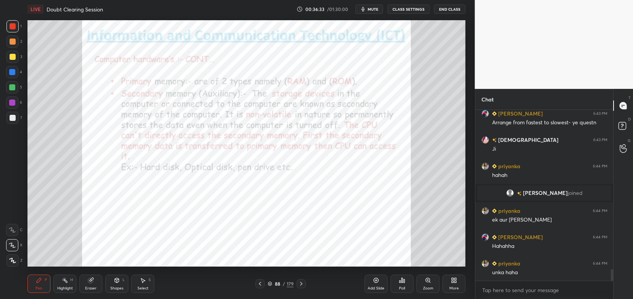
click at [533, 274] on div "Anjali 6:43 PM Ha google pe mai dekhi to boys ka 30 dikha rha tha aur girls ka …" at bounding box center [545, 195] width 138 height 171
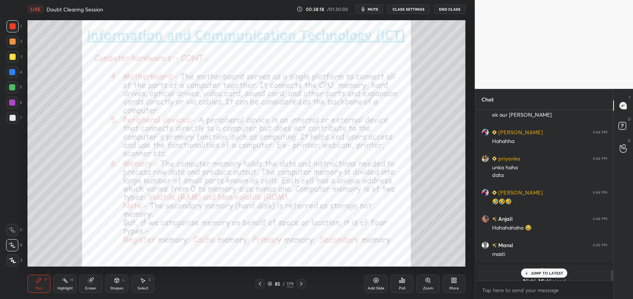
scroll to position [2568, 0]
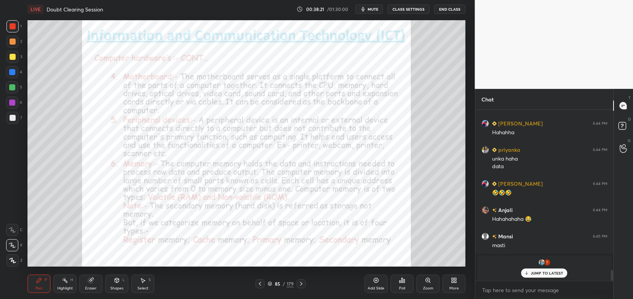
click at [545, 275] on p "JUMP TO LATEST" at bounding box center [547, 273] width 33 height 5
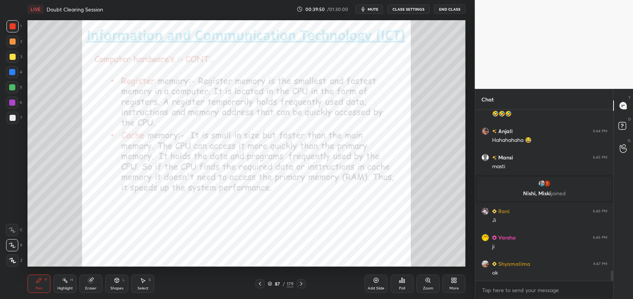
scroll to position [2623, 0]
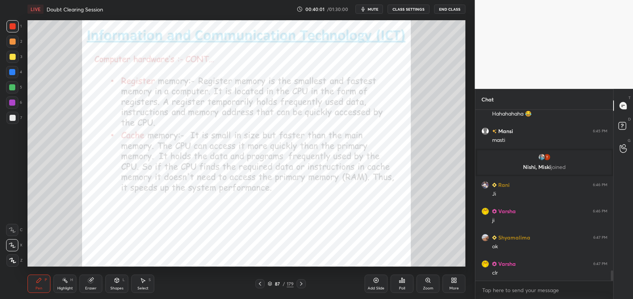
click at [302, 286] on icon at bounding box center [301, 284] width 6 height 6
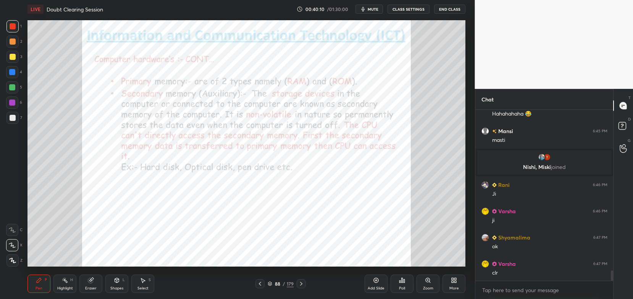
click at [302, 286] on icon at bounding box center [301, 284] width 6 height 6
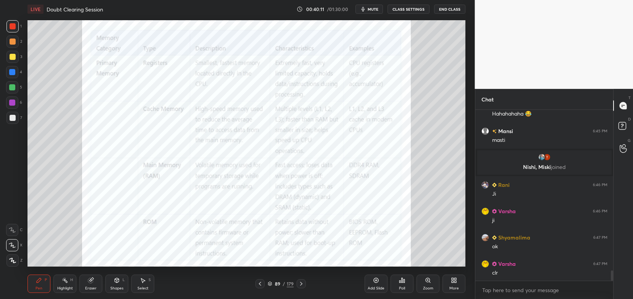
click at [302, 286] on icon at bounding box center [301, 284] width 6 height 6
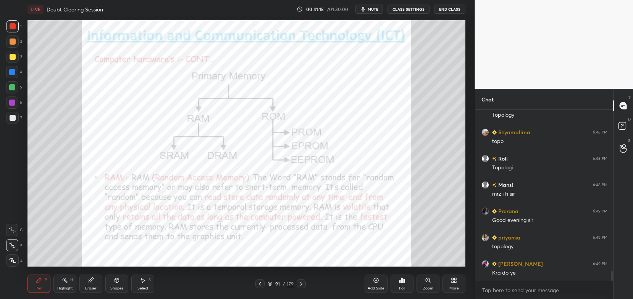
scroll to position [2886, 0]
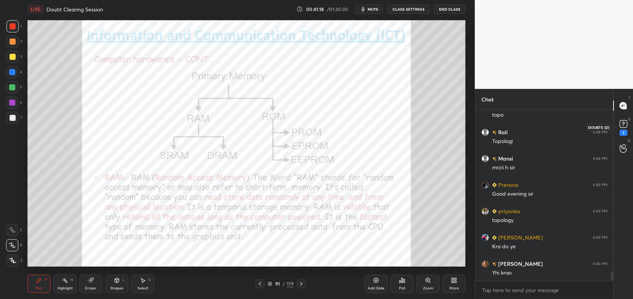
click at [629, 122] on div "1" at bounding box center [623, 127] width 15 height 14
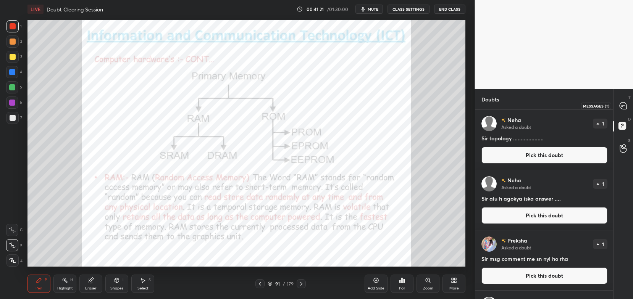
click at [629, 109] on div at bounding box center [623, 106] width 15 height 14
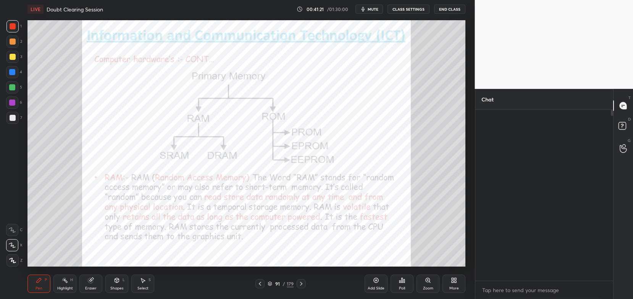
scroll to position [169, 136]
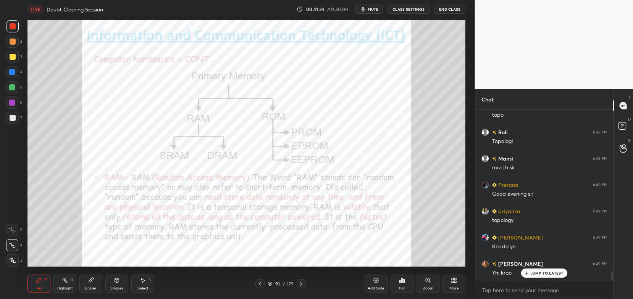
click at [401, 284] on icon at bounding box center [402, 281] width 6 height 6
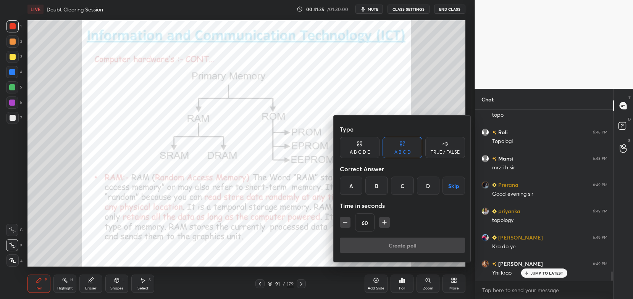
click at [441, 144] on div "TRUE / FALSE" at bounding box center [446, 147] width 40 height 21
click at [367, 191] on div "True" at bounding box center [360, 186] width 40 height 18
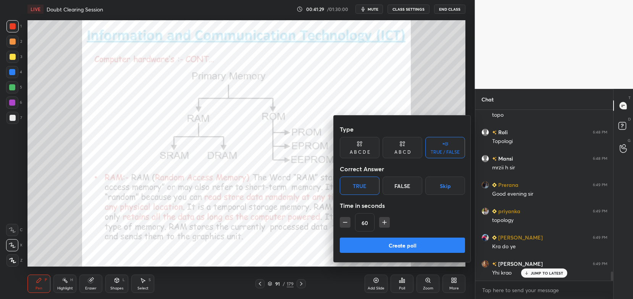
click at [439, 185] on button "Skip" at bounding box center [446, 186] width 40 height 18
click at [396, 242] on button "Create poll" at bounding box center [402, 245] width 125 height 15
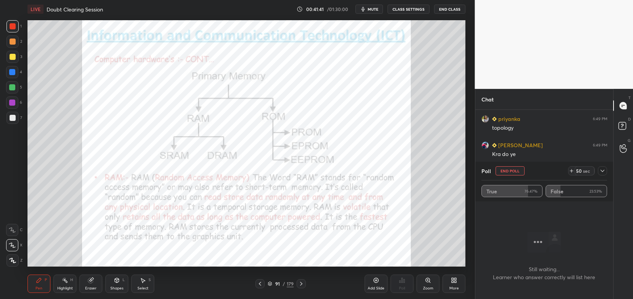
scroll to position [3134, 0]
click at [605, 172] on icon at bounding box center [603, 171] width 6 height 6
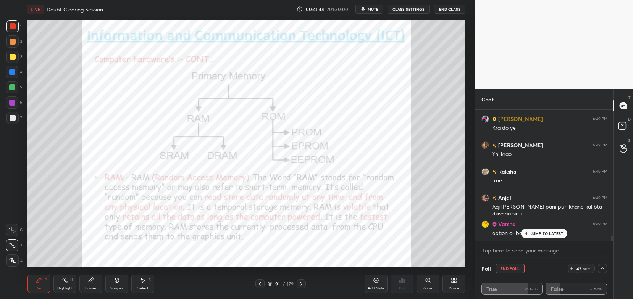
click at [541, 232] on p "JUMP TO LATEST" at bounding box center [547, 233] width 33 height 5
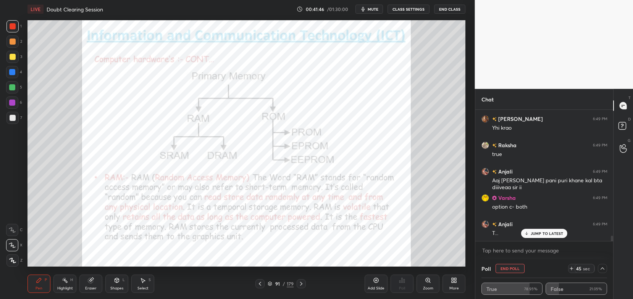
click at [549, 235] on p "JUMP TO LATEST" at bounding box center [547, 233] width 33 height 5
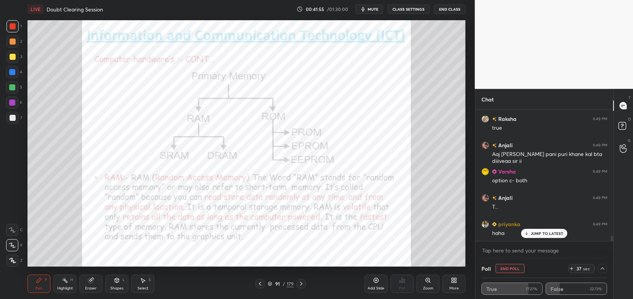
scroll to position [3213, 0]
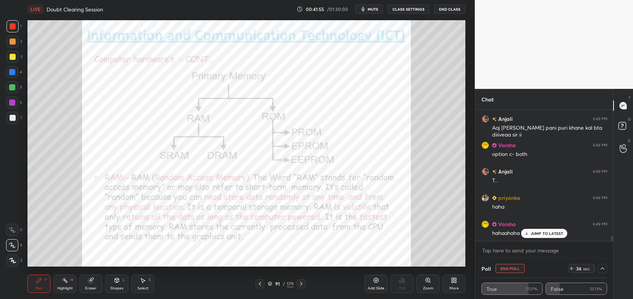
click at [460, 289] on div "More" at bounding box center [454, 284] width 23 height 18
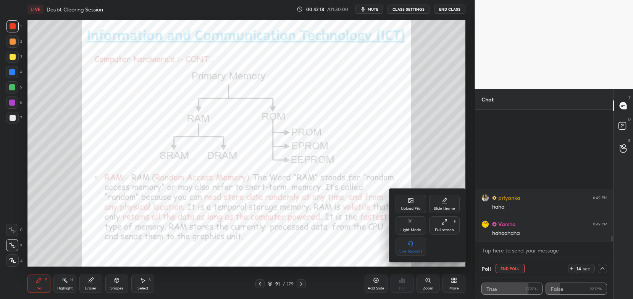
scroll to position [3318, 0]
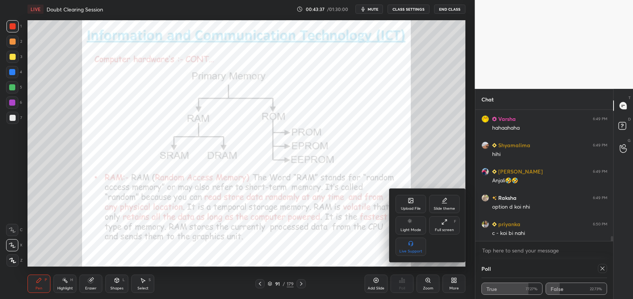
click at [605, 269] on div at bounding box center [316, 149] width 633 height 299
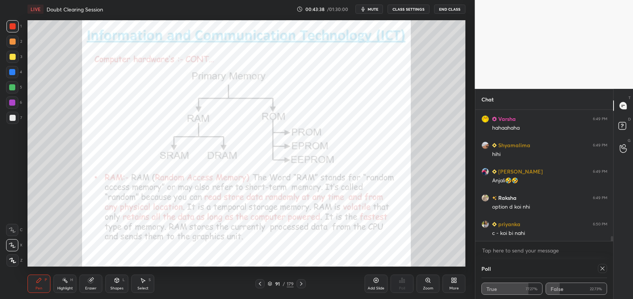
click at [605, 269] on icon at bounding box center [603, 269] width 6 height 6
type textarea "x"
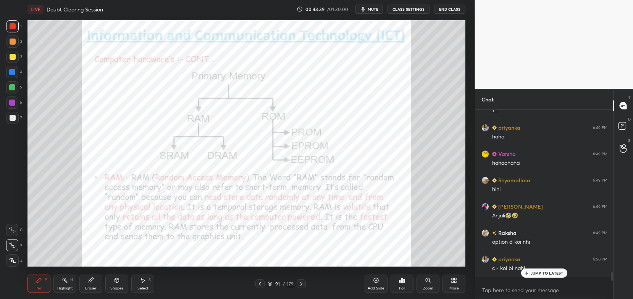
scroll to position [3279, 0]
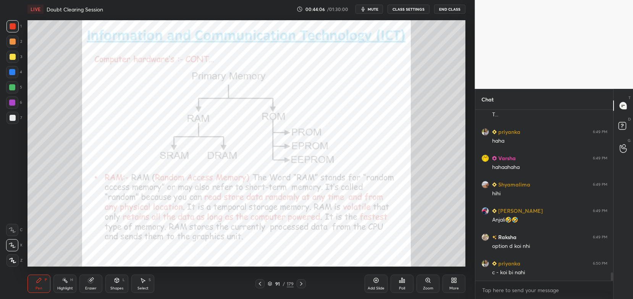
click at [461, 288] on div "More" at bounding box center [454, 284] width 23 height 18
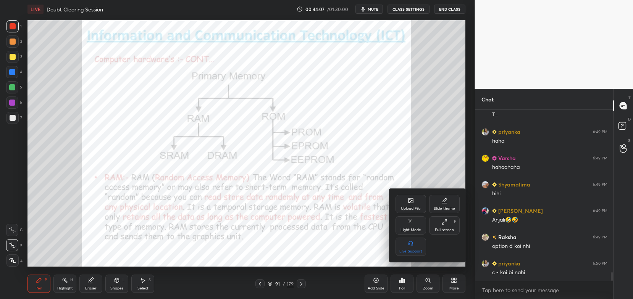
click at [440, 264] on div at bounding box center [316, 149] width 633 height 299
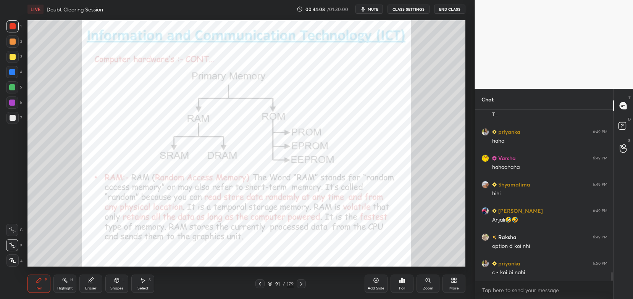
click at [268, 286] on icon at bounding box center [270, 284] width 5 height 5
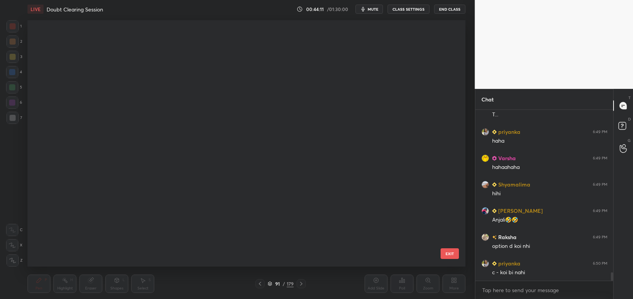
scroll to position [4339, 0]
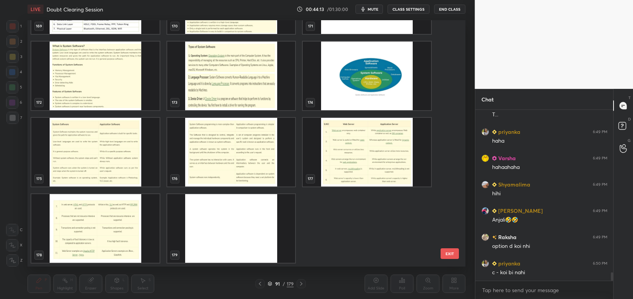
click at [233, 236] on img "grid" at bounding box center [231, 228] width 128 height 69
click at [234, 237] on img "grid" at bounding box center [231, 228] width 128 height 69
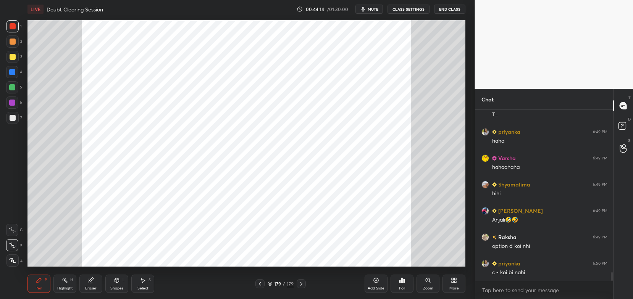
click at [237, 238] on img "grid" at bounding box center [231, 228] width 128 height 69
click at [373, 284] on div "Add Slide" at bounding box center [376, 284] width 23 height 18
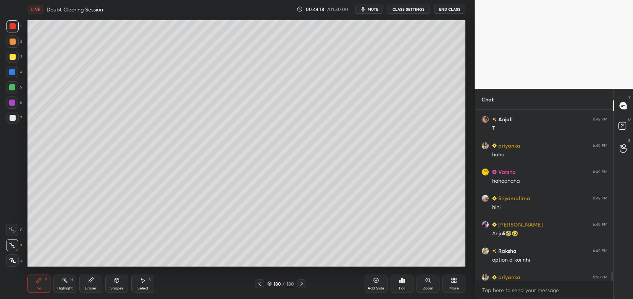
scroll to position [3311, 0]
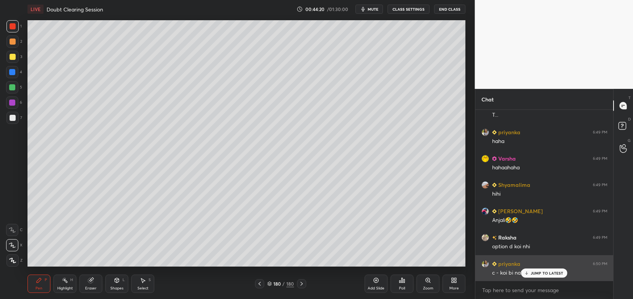
click at [532, 274] on p "JUMP TO LATEST" at bounding box center [547, 273] width 33 height 5
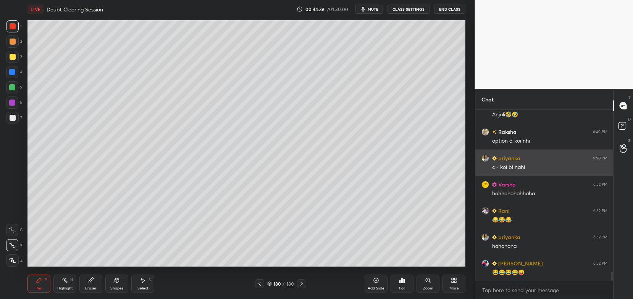
scroll to position [3153, 0]
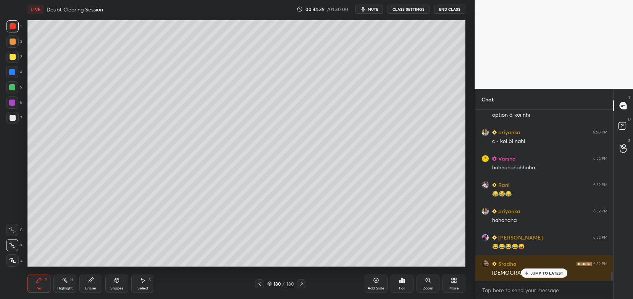
click at [456, 284] on icon at bounding box center [454, 281] width 6 height 6
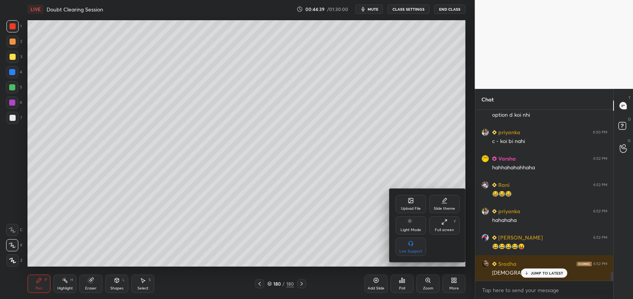
scroll to position [3179, 0]
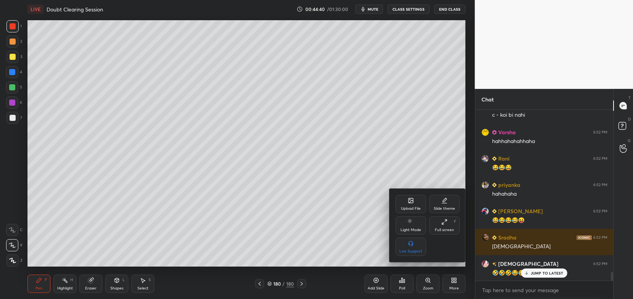
click at [416, 204] on div "Upload File" at bounding box center [411, 204] width 31 height 18
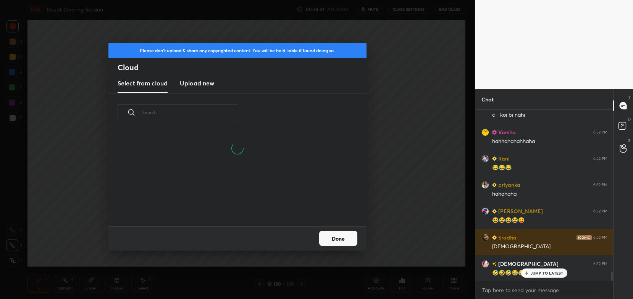
click at [197, 86] on h3 "Upload new" at bounding box center [197, 83] width 34 height 9
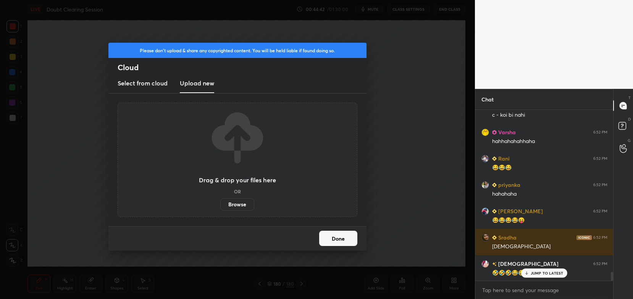
click at [245, 208] on label "Browse" at bounding box center [237, 205] width 34 height 12
click at [220, 208] on input "Browse" at bounding box center [220, 205] width 0 height 12
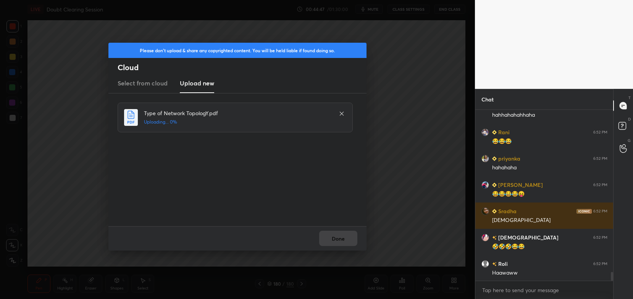
scroll to position [3232, 0]
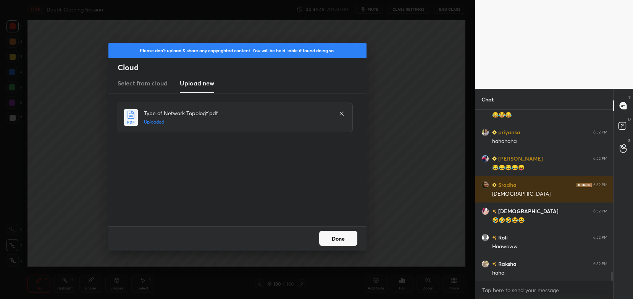
click at [346, 239] on button "Done" at bounding box center [338, 238] width 38 height 15
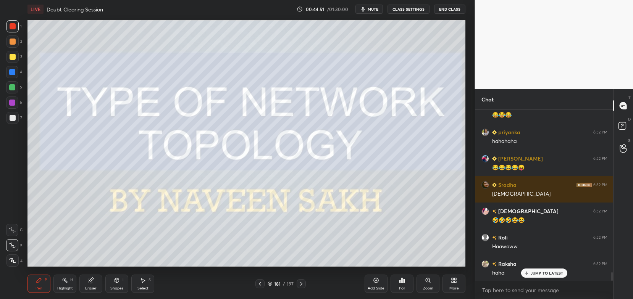
scroll to position [3258, 0]
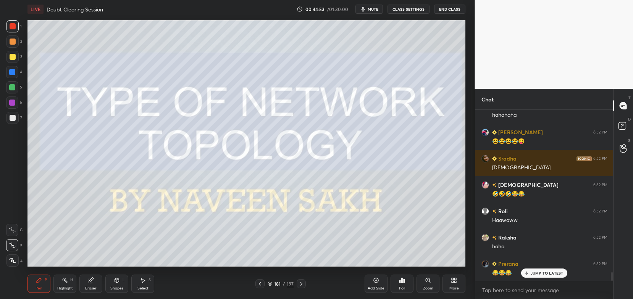
click at [300, 283] on icon at bounding box center [301, 284] width 6 height 6
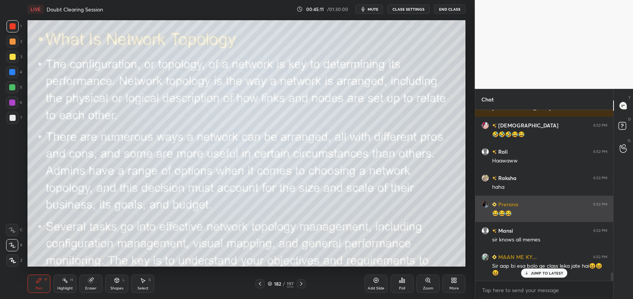
scroll to position [3344, 0]
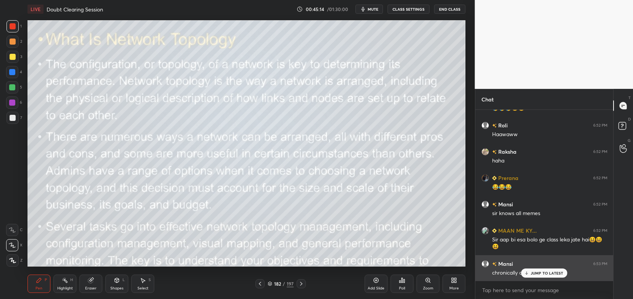
click at [541, 274] on p "JUMP TO LATEST" at bounding box center [547, 273] width 33 height 5
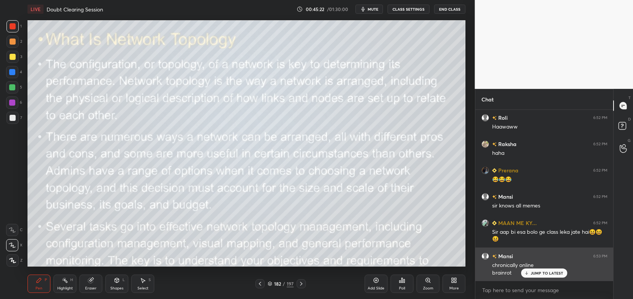
click at [15, 45] on div at bounding box center [12, 42] width 12 height 12
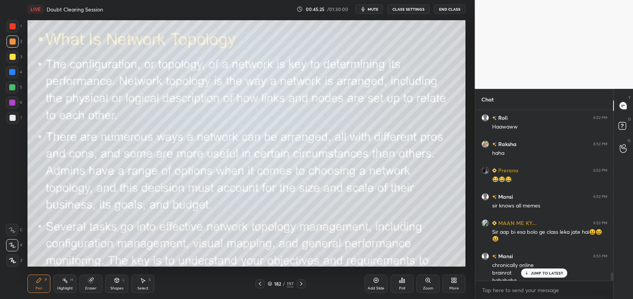
scroll to position [3360, 0]
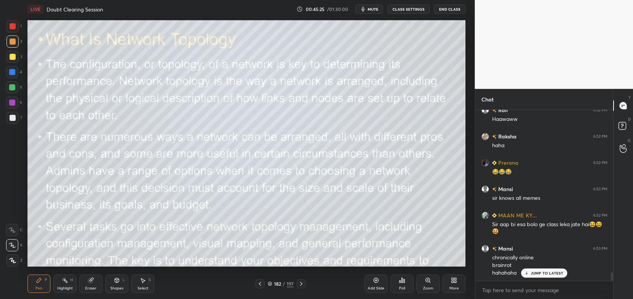
click at [16, 243] on div at bounding box center [12, 246] width 12 height 12
click at [15, 232] on icon at bounding box center [12, 230] width 7 height 5
click at [17, 243] on div at bounding box center [12, 246] width 12 height 12
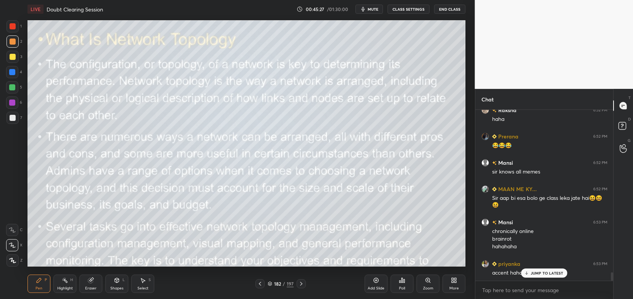
click at [43, 281] on div "Pen P" at bounding box center [39, 284] width 23 height 18
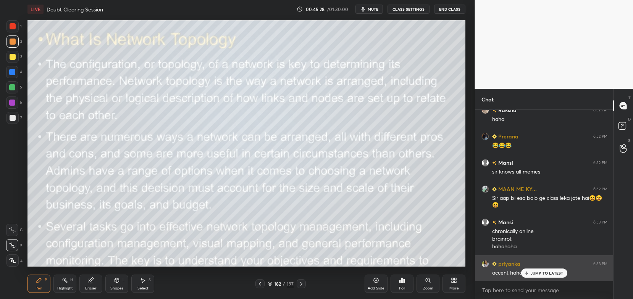
click at [533, 274] on p "JUMP TO LATEST" at bounding box center [547, 273] width 33 height 5
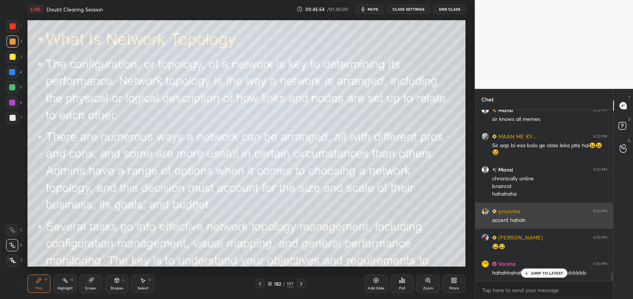
scroll to position [3465, 0]
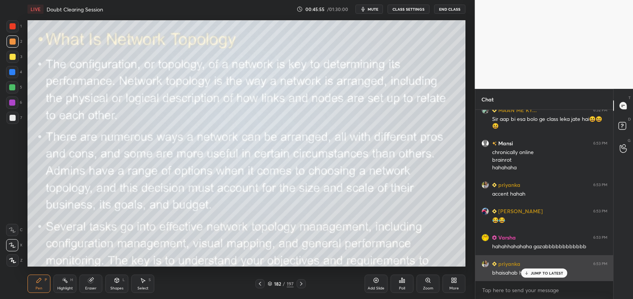
click at [537, 275] on p "JUMP TO LATEST" at bounding box center [547, 273] width 33 height 5
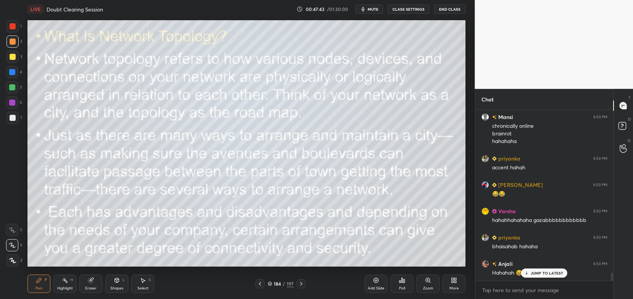
click at [228, 3] on div "LIVE Doubt Clearing Session 00:47:43 / 01:30:00 mute CLASS SETTINGS End Class S…" at bounding box center [246, 149] width 445 height 299
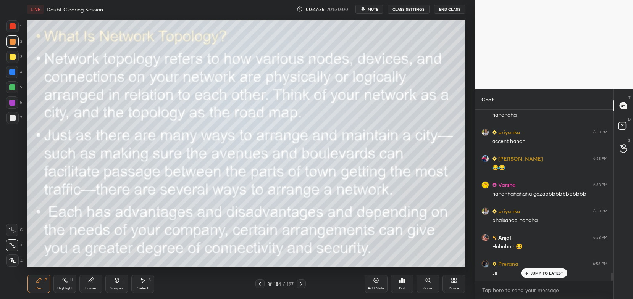
click at [223, 17] on div "LIVE Doubt Clearing Session 00:47:55 / 01:30:00 mute CLASS SETTINGS End Class S…" at bounding box center [246, 149] width 445 height 299
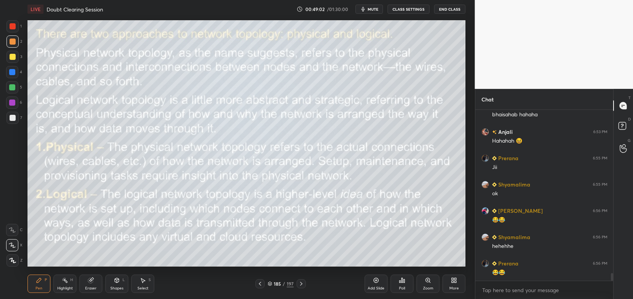
scroll to position [3650, 0]
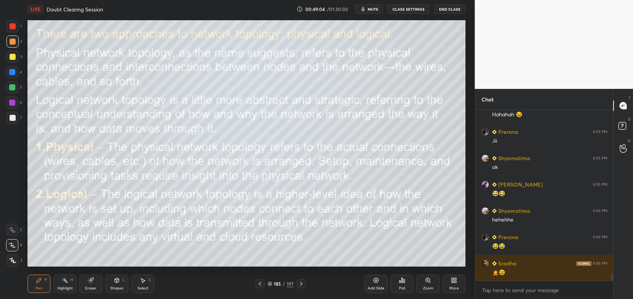
click at [372, 10] on span "mute" at bounding box center [373, 8] width 11 height 5
click at [372, 11] on span "unmute" at bounding box center [372, 8] width 16 height 5
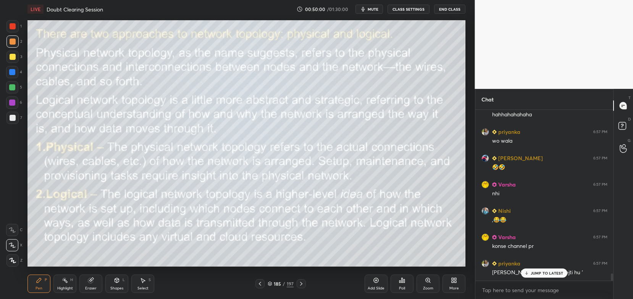
scroll to position [3974, 0]
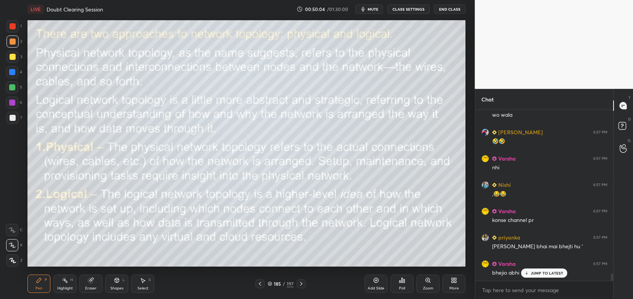
click at [301, 284] on icon at bounding box center [301, 284] width 2 height 4
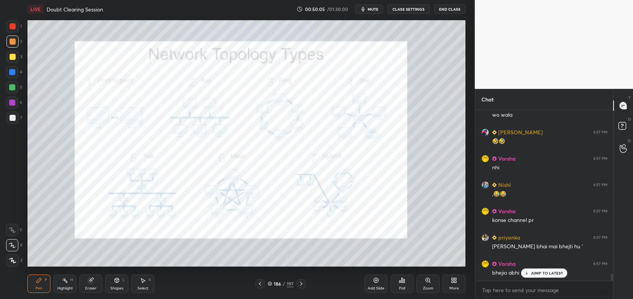
click at [303, 284] on icon at bounding box center [301, 284] width 6 height 6
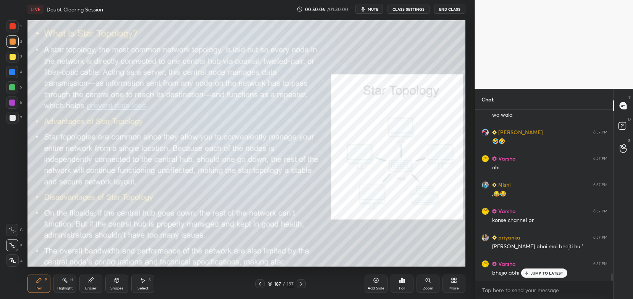
click at [264, 284] on div at bounding box center [260, 284] width 9 height 9
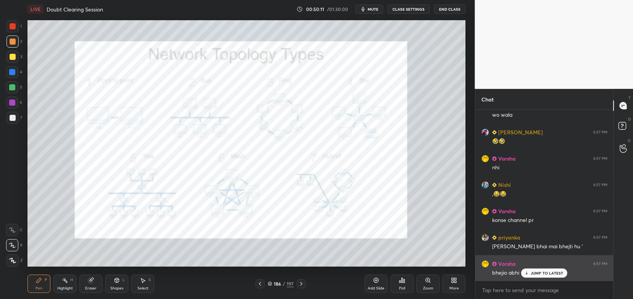
click at [527, 272] on icon at bounding box center [526, 273] width 5 height 5
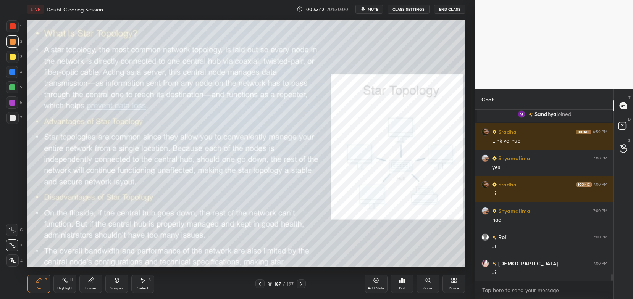
scroll to position [4282, 0]
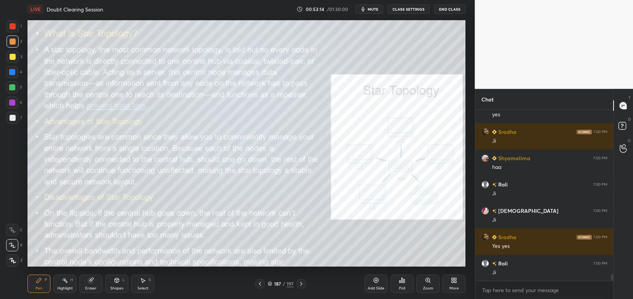
click at [450, 288] on div "More" at bounding box center [455, 289] width 10 height 4
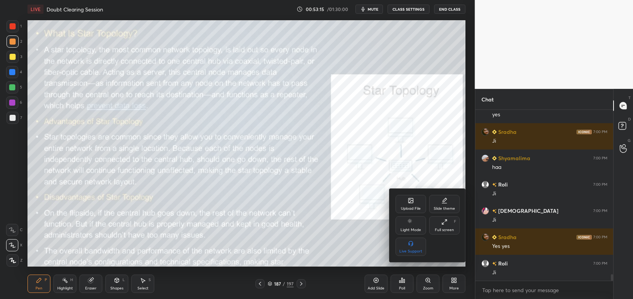
click at [408, 209] on div "Upload File" at bounding box center [411, 209] width 20 height 4
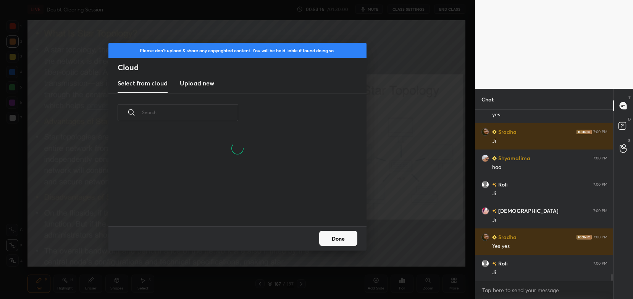
click at [192, 84] on h3 "Upload new" at bounding box center [197, 83] width 34 height 9
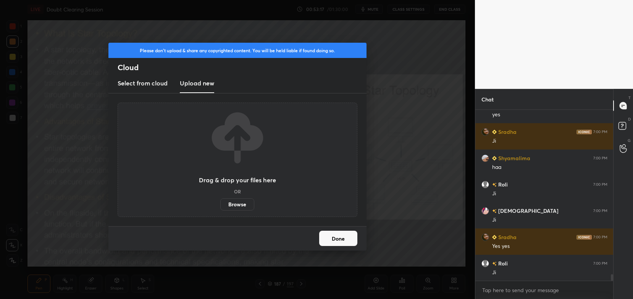
click at [241, 209] on label "Browse" at bounding box center [237, 205] width 34 height 12
click at [220, 209] on input "Browse" at bounding box center [220, 205] width 0 height 12
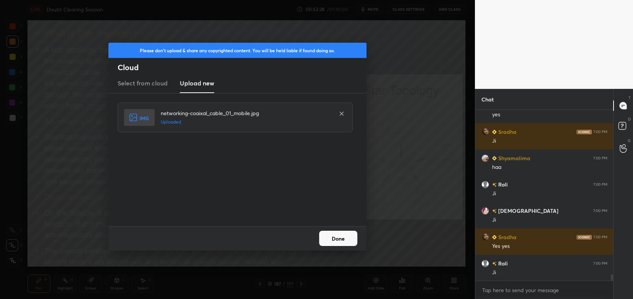
click at [342, 238] on button "Done" at bounding box center [338, 238] width 38 height 15
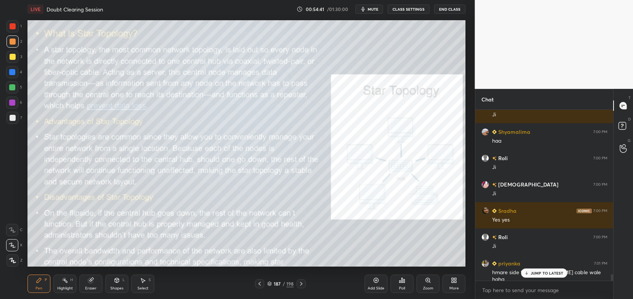
scroll to position [4335, 0]
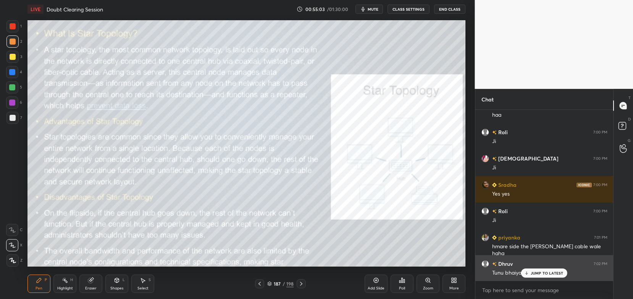
click at [527, 277] on div "JUMP TO LATEST" at bounding box center [544, 273] width 46 height 9
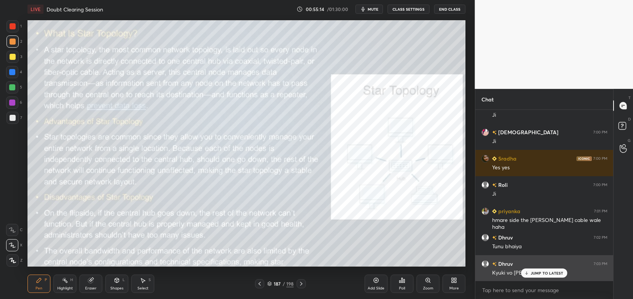
click at [533, 273] on p "JUMP TO LATEST" at bounding box center [547, 273] width 33 height 5
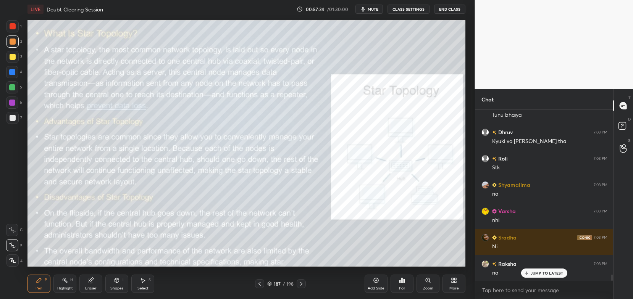
scroll to position [4519, 0]
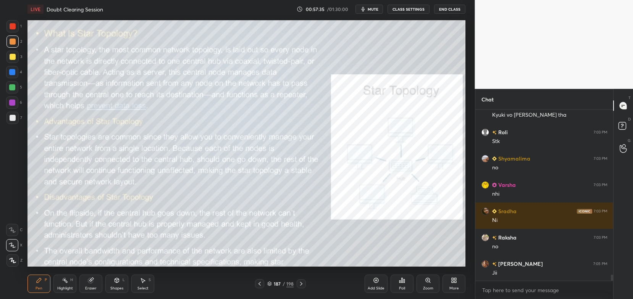
click at [90, 287] on div "Eraser" at bounding box center [90, 289] width 11 height 4
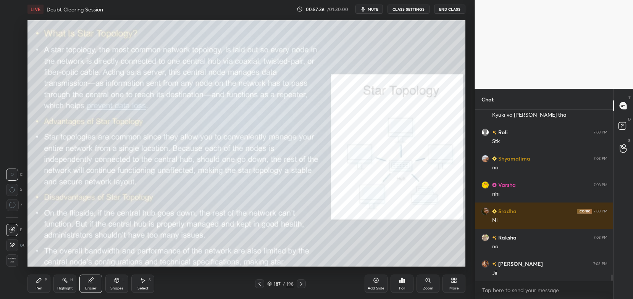
click at [8, 261] on span "Erase all" at bounding box center [11, 260] width 11 height 5
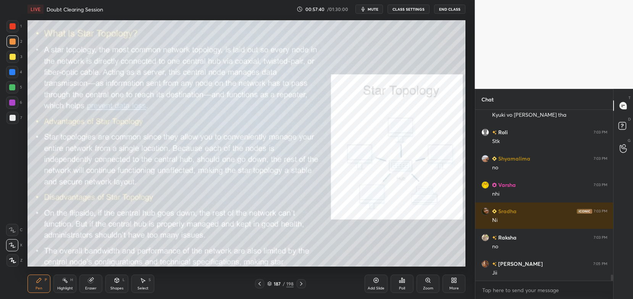
click at [469, 156] on div "1 2 3 4 5 6 7 C X Z C X Z E E Erase all H H LIVE Doubt Clearing Session 00:57:4…" at bounding box center [237, 149] width 475 height 299
click at [87, 285] on div "Eraser" at bounding box center [90, 284] width 23 height 18
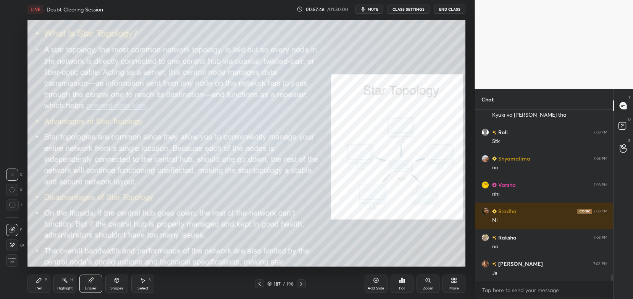
click at [12, 263] on span "Erase all" at bounding box center [11, 260] width 11 height 5
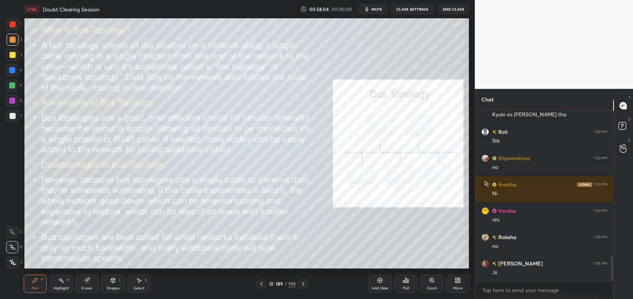
scroll to position [37949, 37756]
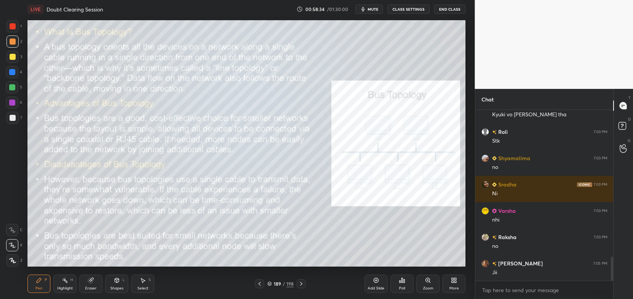
click at [375, 10] on span "mute" at bounding box center [373, 8] width 11 height 5
click at [372, 12] on span "unmute" at bounding box center [372, 8] width 16 height 5
click at [94, 285] on div "Eraser" at bounding box center [90, 284] width 23 height 18
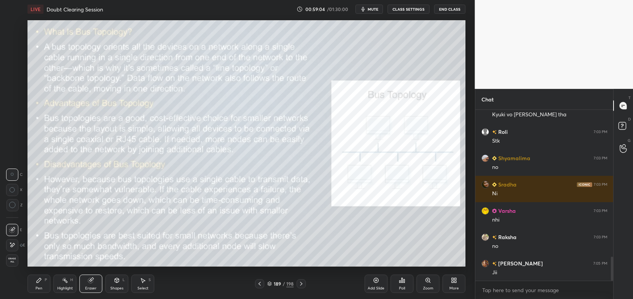
click at [11, 262] on span "Erase all" at bounding box center [11, 260] width 11 height 5
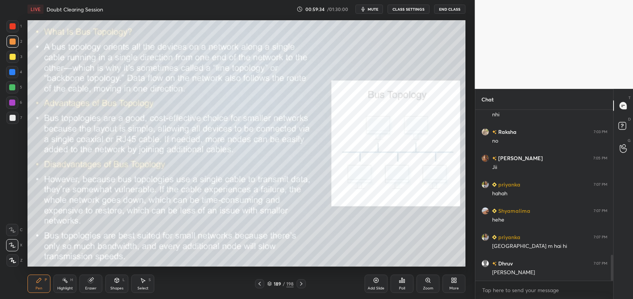
scroll to position [981, 0]
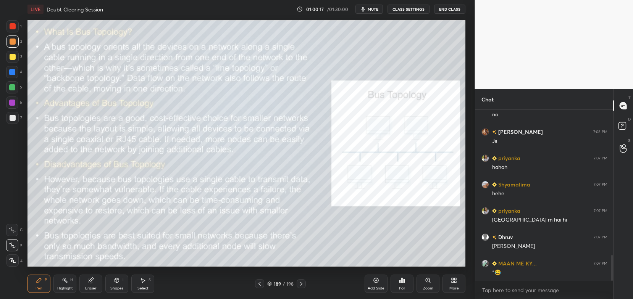
click at [89, 286] on div "Eraser" at bounding box center [90, 284] width 23 height 18
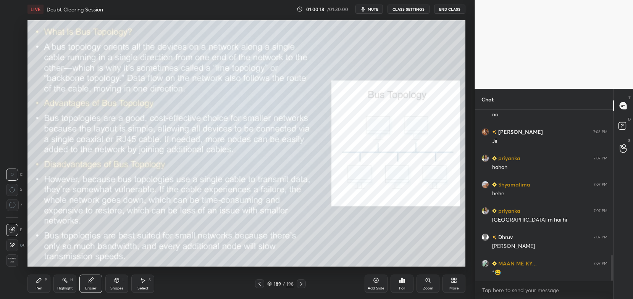
click at [11, 263] on span "Erase all" at bounding box center [11, 260] width 11 height 5
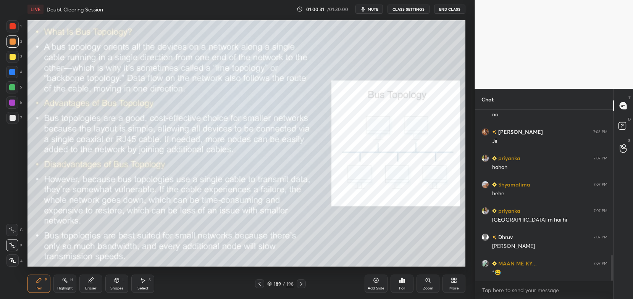
scroll to position [1007, 0]
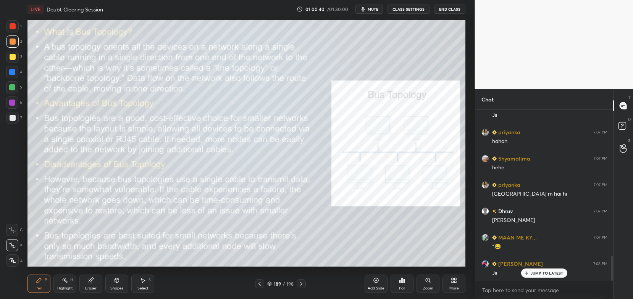
click at [303, 287] on icon at bounding box center [301, 284] width 6 height 6
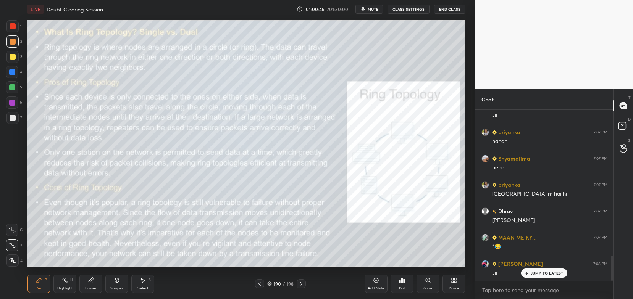
click at [375, 10] on span "mute" at bounding box center [373, 8] width 11 height 5
click at [372, 11] on span "unmute" at bounding box center [372, 8] width 16 height 5
click at [539, 262] on div "JUMP TO LATEST" at bounding box center [544, 257] width 46 height 9
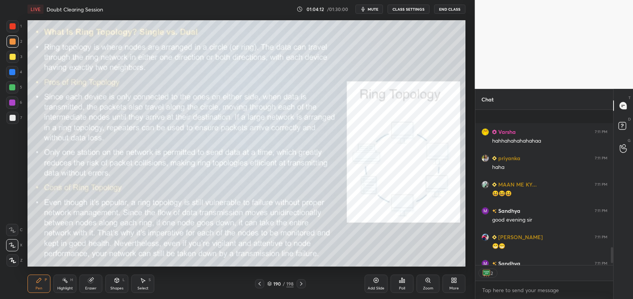
scroll to position [1365, 0]
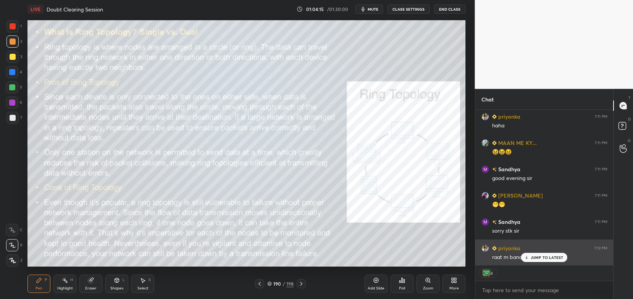
click at [537, 260] on p "JUMP TO LATEST" at bounding box center [547, 258] width 33 height 5
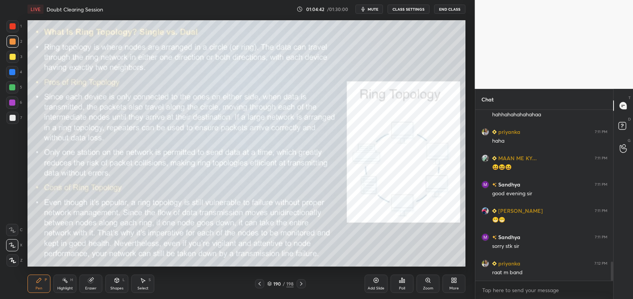
scroll to position [1376, 0]
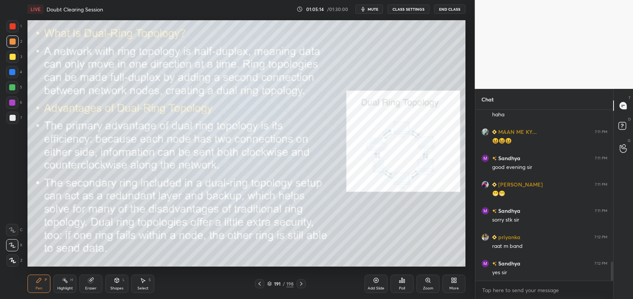
click at [433, 284] on div "Zoom" at bounding box center [428, 284] width 23 height 18
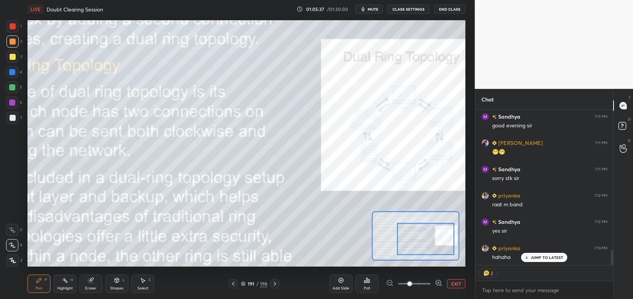
scroll to position [1444, 0]
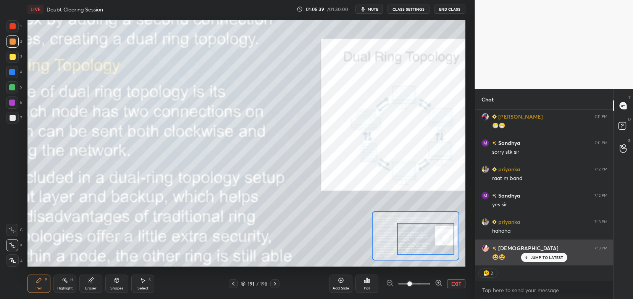
click at [532, 256] on p "JUMP TO LATEST" at bounding box center [547, 258] width 33 height 5
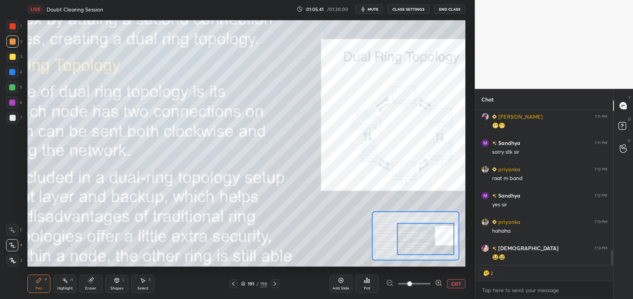
click at [458, 285] on button "EXIT" at bounding box center [456, 284] width 18 height 9
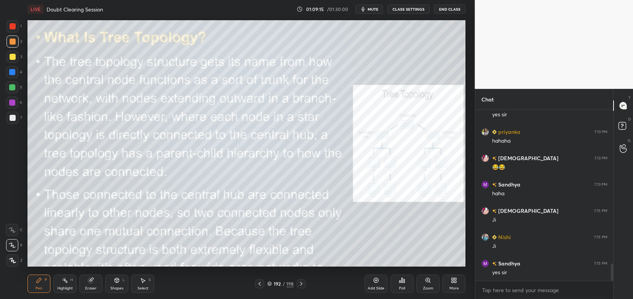
scroll to position [1560, 0]
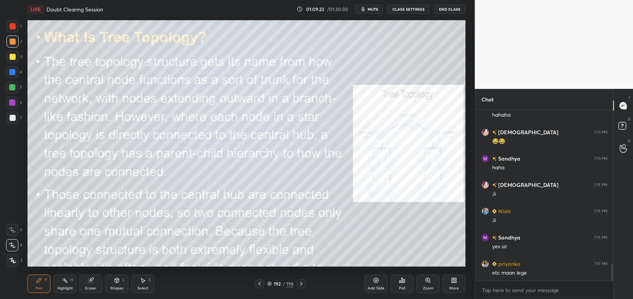
click at [426, 280] on icon at bounding box center [428, 280] width 4 height 4
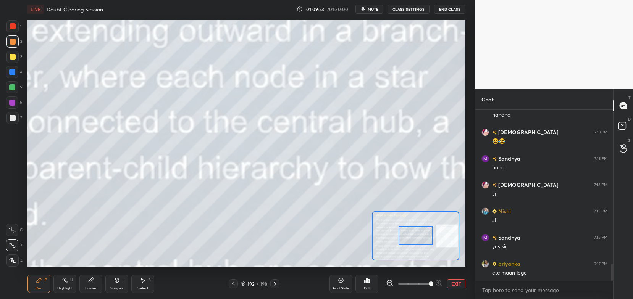
click at [426, 280] on span at bounding box center [414, 283] width 32 height 11
click at [428, 233] on div at bounding box center [416, 236] width 34 height 19
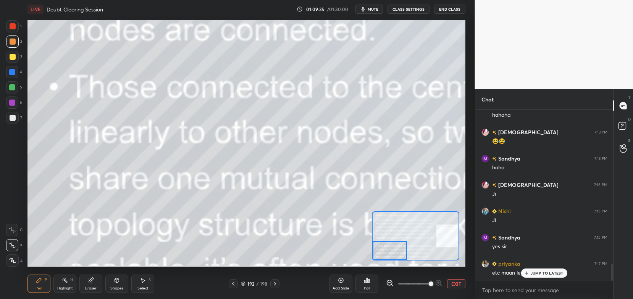
scroll to position [1586, 0]
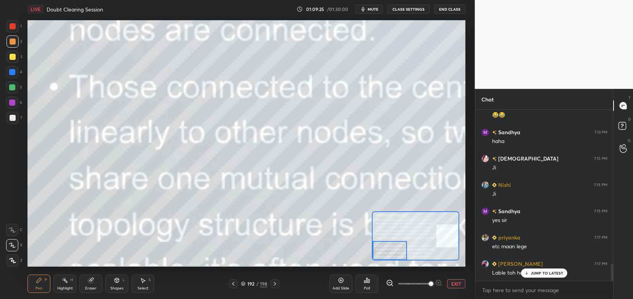
drag, startPoint x: 428, startPoint y: 233, endPoint x: 393, endPoint y: 274, distance: 53.7
click at [393, 274] on div "LIVE Doubt Clearing Session 01:09:25 / 01:30:00 mute CLASS SETTINGS End Class S…" at bounding box center [246, 149] width 445 height 299
click at [527, 277] on div "JUMP TO LATEST" at bounding box center [544, 273] width 46 height 9
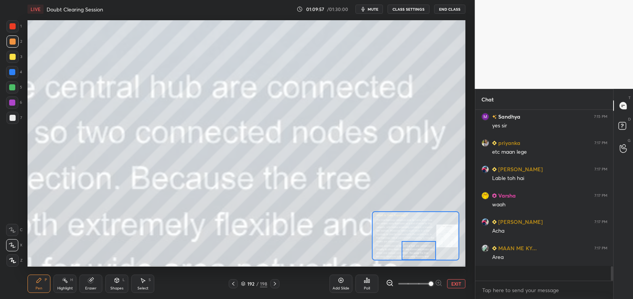
scroll to position [1666, 0]
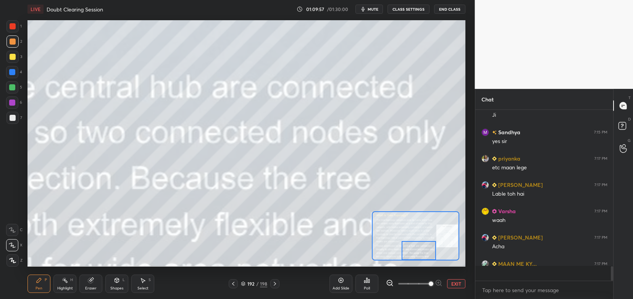
click at [461, 284] on button "EXIT" at bounding box center [456, 284] width 18 height 9
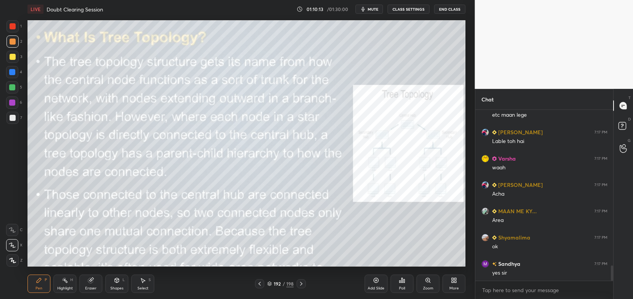
scroll to position [1745, 0]
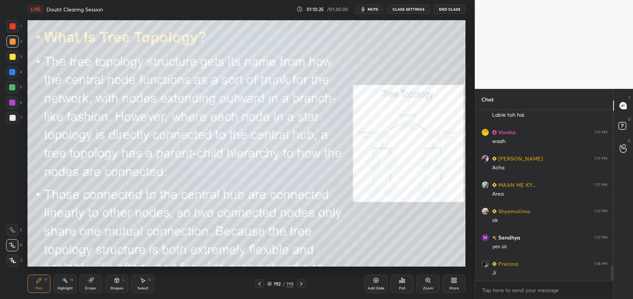
click at [303, 285] on icon at bounding box center [301, 284] width 6 height 6
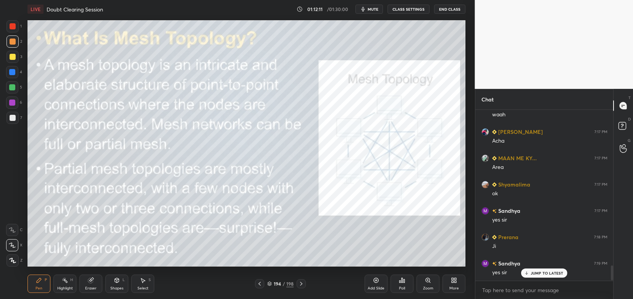
scroll to position [2, 2]
click at [85, 284] on div "Eraser" at bounding box center [90, 284] width 23 height 18
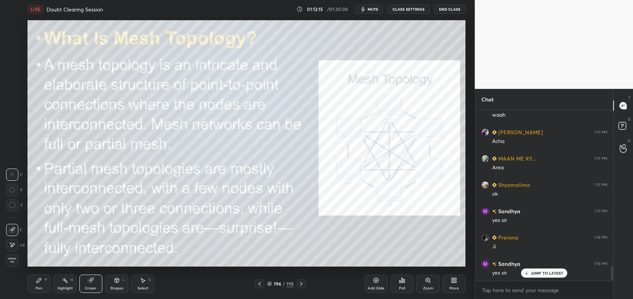
click at [5, 259] on div "1 2 3 4 5 6 7 C X Z C X Z E E Erase all H H" at bounding box center [12, 143] width 24 height 246
click at [18, 261] on span "Erase all" at bounding box center [11, 260] width 11 height 5
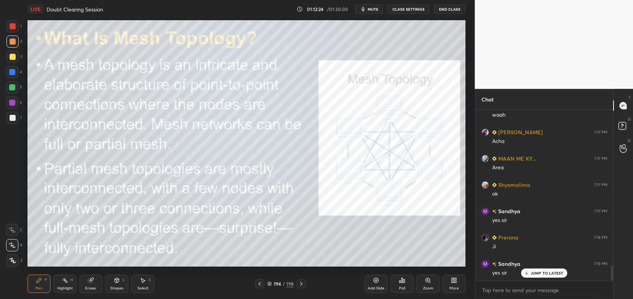
scroll to position [1797, 0]
click at [86, 286] on div "Eraser" at bounding box center [90, 284] width 23 height 18
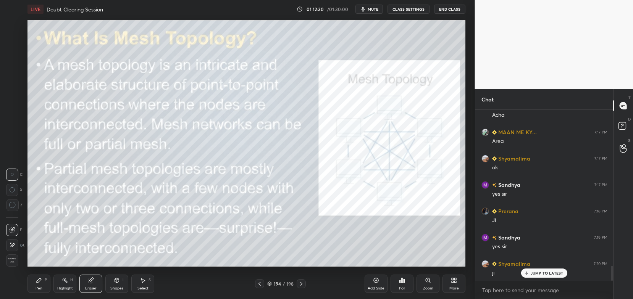
click at [16, 261] on span "Erase all" at bounding box center [11, 260] width 11 height 5
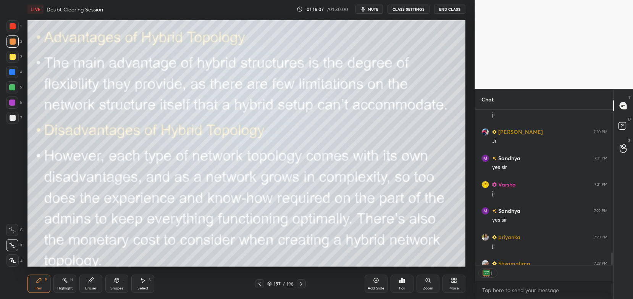
scroll to position [2, 2]
click at [380, 288] on div "Add Slide" at bounding box center [376, 289] width 17 height 4
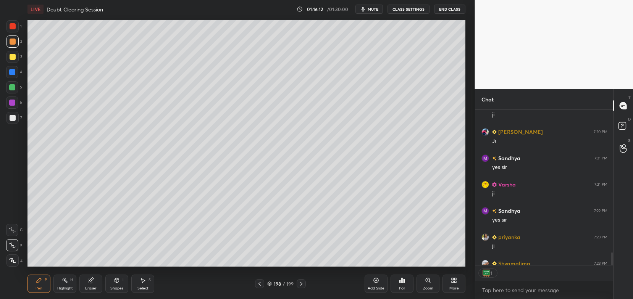
click at [111, 290] on div "Shapes" at bounding box center [116, 289] width 13 height 4
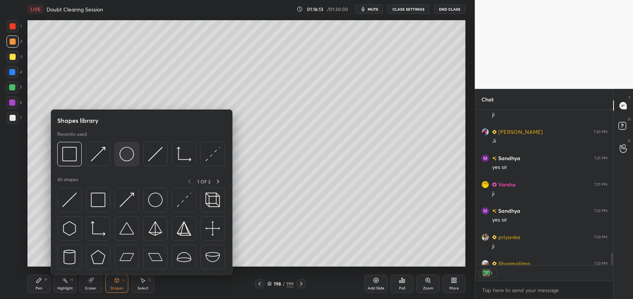
click at [126, 161] on img at bounding box center [127, 154] width 15 height 15
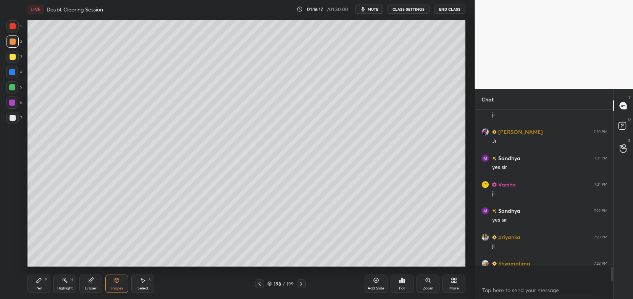
scroll to position [1956, 0]
click at [123, 283] on div "Shapes L" at bounding box center [116, 284] width 23 height 18
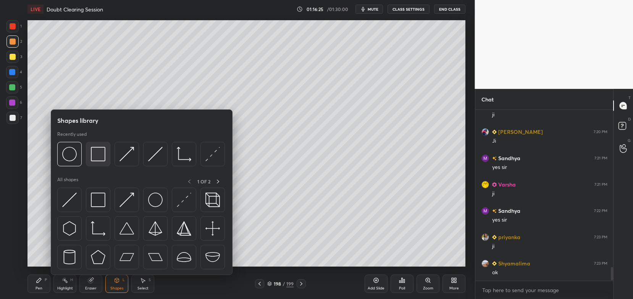
click at [99, 161] on img at bounding box center [98, 154] width 15 height 15
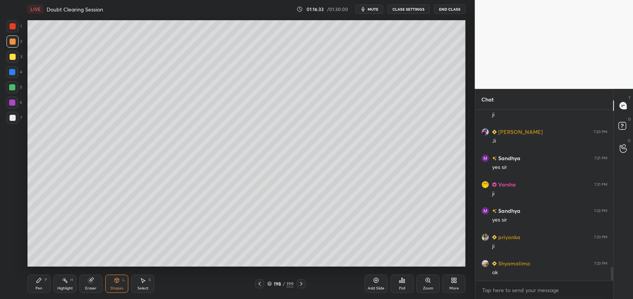
click at [37, 283] on icon at bounding box center [39, 280] width 5 height 5
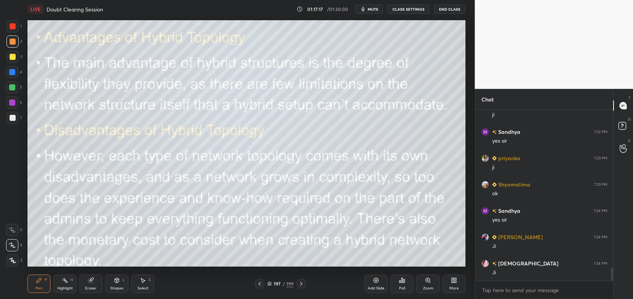
scroll to position [2061, 0]
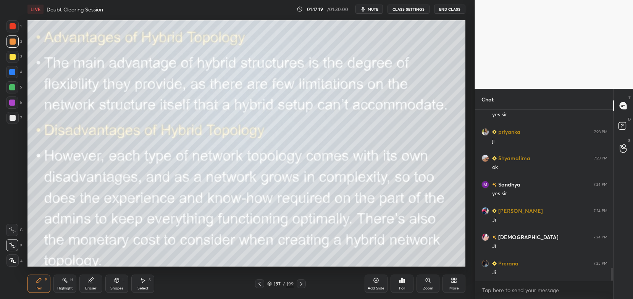
click at [269, 281] on div "197 / 199" at bounding box center [280, 284] width 26 height 7
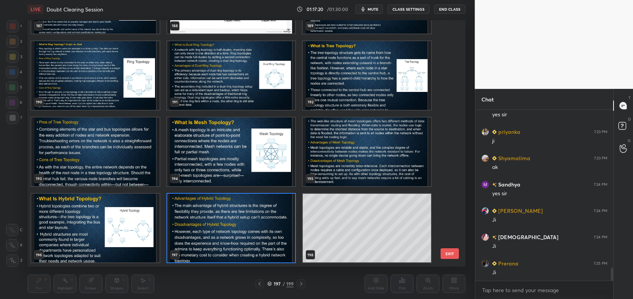
scroll to position [4874, 0]
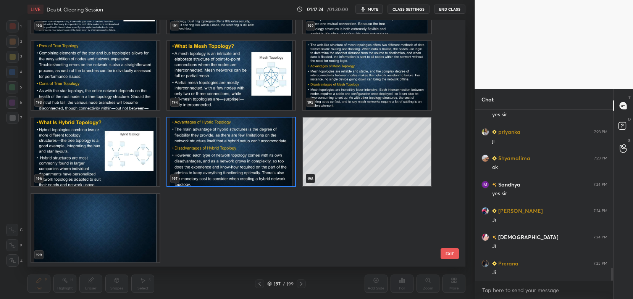
click at [253, 170] on img "grid" at bounding box center [231, 152] width 128 height 69
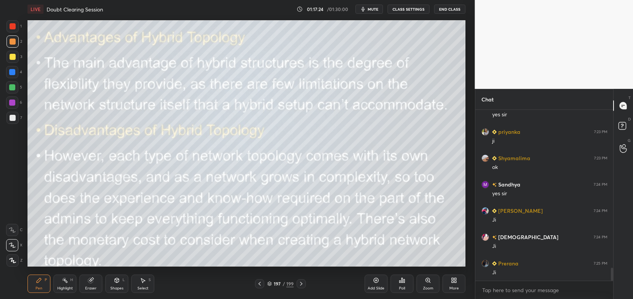
click at [253, 170] on img "grid" at bounding box center [231, 152] width 128 height 69
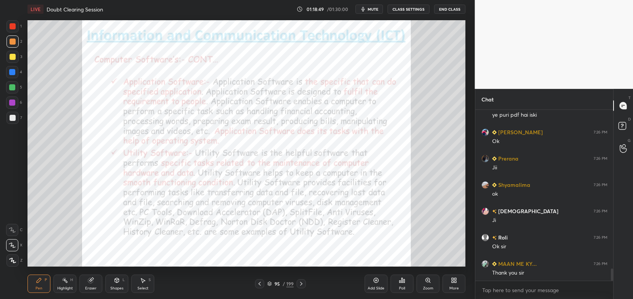
scroll to position [2272, 0]
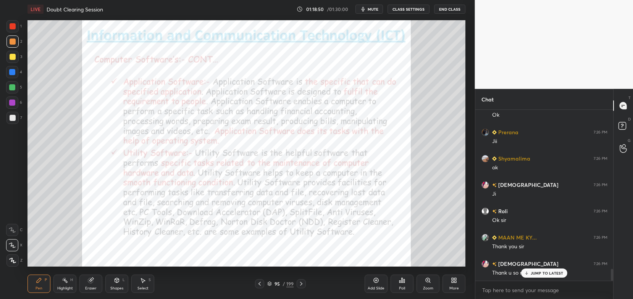
click at [268, 283] on icon at bounding box center [270, 283] width 4 height 2
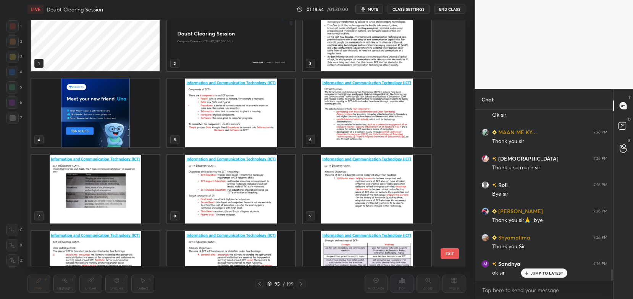
scroll to position [0, 0]
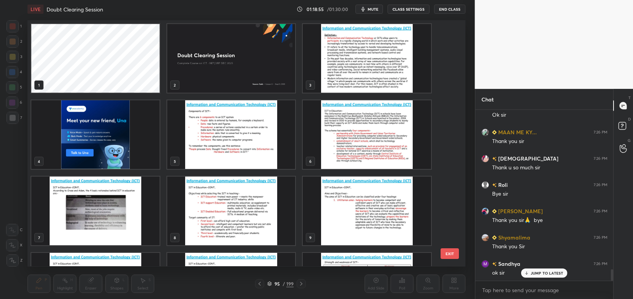
click at [245, 54] on img "grid" at bounding box center [231, 58] width 128 height 69
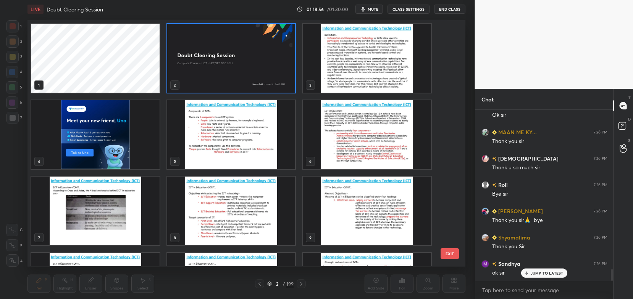
scroll to position [2404, 0]
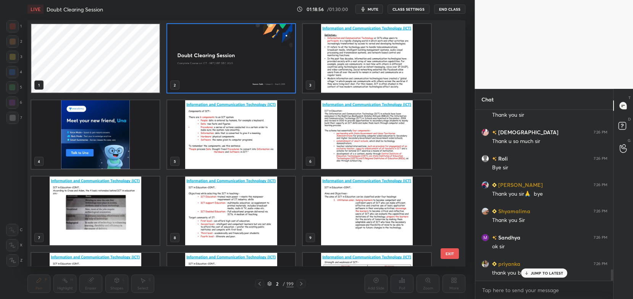
click at [154, 115] on img "grid" at bounding box center [95, 134] width 128 height 69
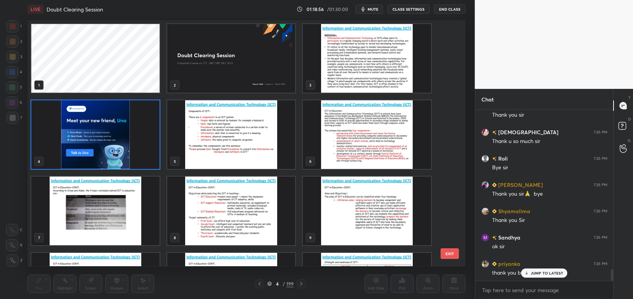
click at [154, 115] on img "grid" at bounding box center [95, 134] width 128 height 69
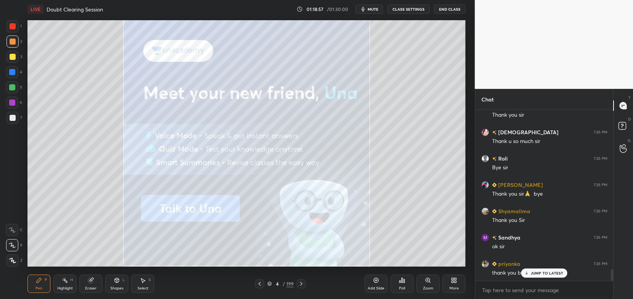
click at [154, 115] on img "grid" at bounding box center [95, 134] width 128 height 69
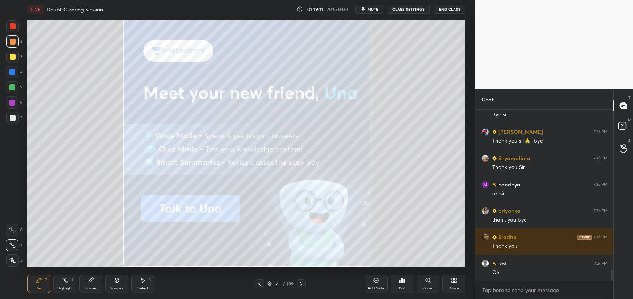
scroll to position [0, 0]
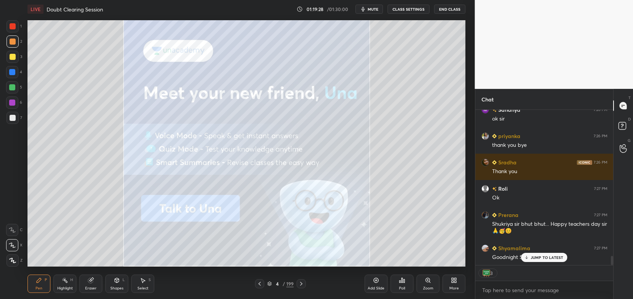
click at [546, 260] on div "JUMP TO LATEST" at bounding box center [544, 257] width 46 height 9
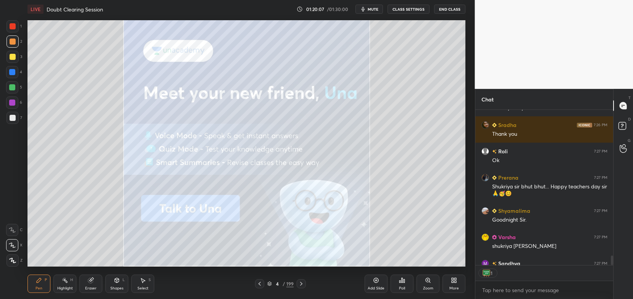
scroll to position [154, 136]
click at [450, 6] on button "End Class" at bounding box center [449, 9] width 31 height 9
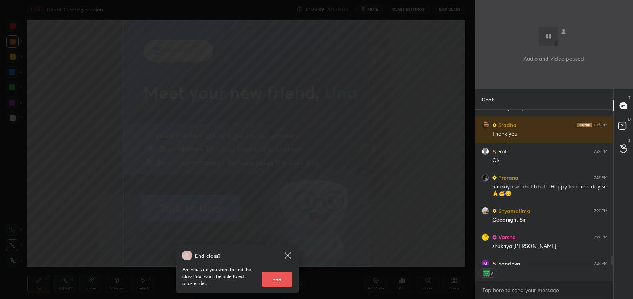
click at [271, 274] on button "End" at bounding box center [277, 279] width 31 height 15
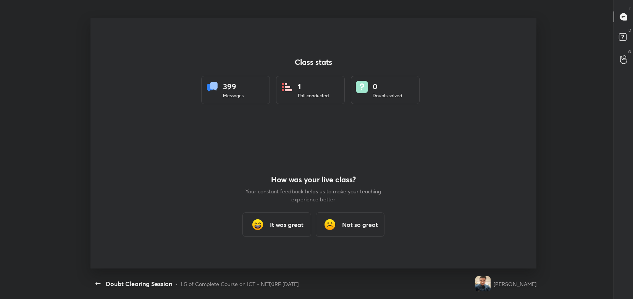
scroll to position [37949, 37573]
click at [298, 232] on div "It was great" at bounding box center [277, 225] width 69 height 24
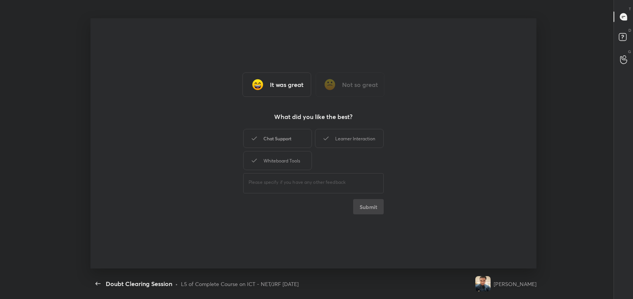
click at [300, 135] on div "Chat Support" at bounding box center [277, 138] width 69 height 19
click at [342, 142] on div "Learner Interaction" at bounding box center [349, 138] width 69 height 19
click at [296, 139] on div "Chat Support" at bounding box center [277, 138] width 69 height 19
click at [295, 156] on div "Whiteboard Tools" at bounding box center [277, 160] width 69 height 19
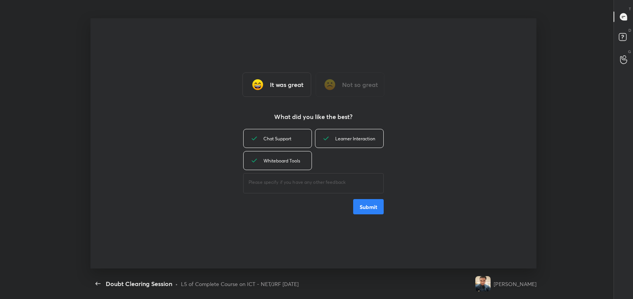
click at [364, 209] on button "Submit" at bounding box center [368, 206] width 31 height 15
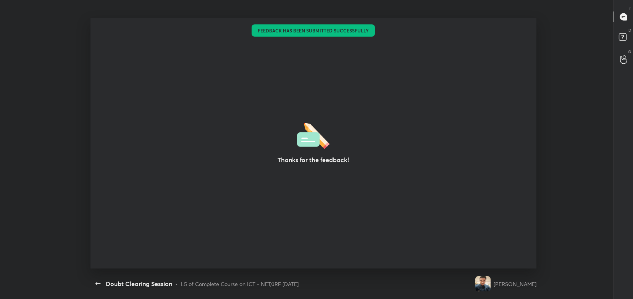
type textarea "x"
